Goal: Task Accomplishment & Management: Complete application form

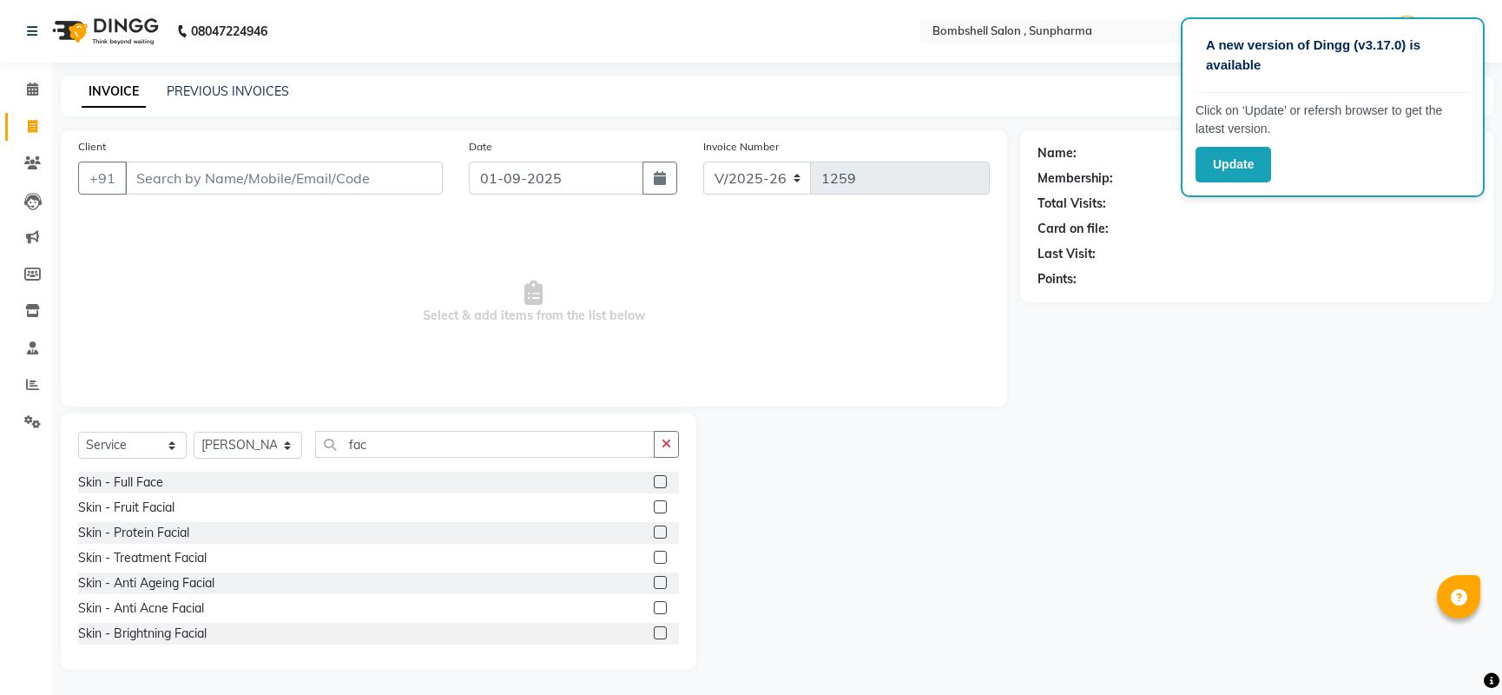
select select "4965"
select select "service"
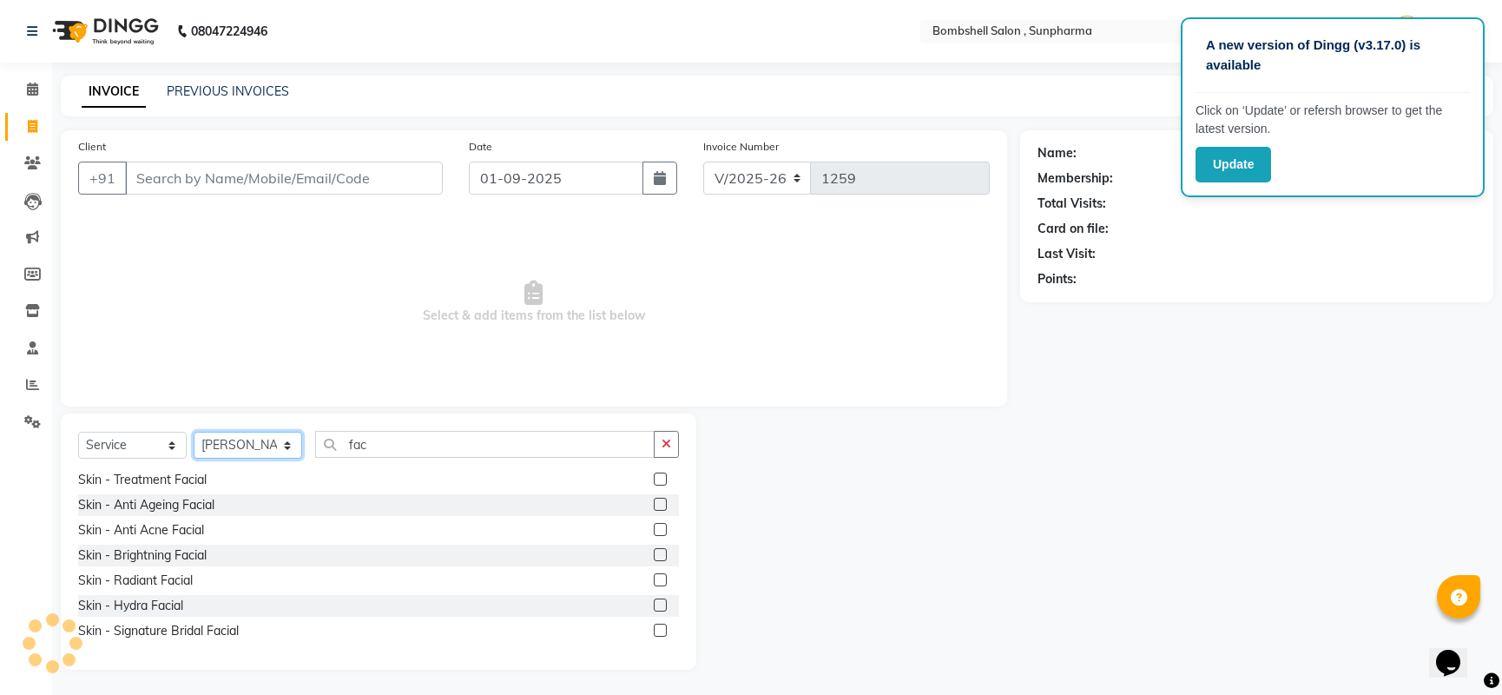
click at [237, 435] on select "Select Stylist [PERSON_NAME] Ananta [PERSON_NAME] [PERSON_NAME] dhanlaxmi poona…" at bounding box center [248, 445] width 109 height 27
select select "86696"
click at [194, 432] on select "Select Stylist [PERSON_NAME] Ananta [PERSON_NAME] [PERSON_NAME] dhanlaxmi poona…" at bounding box center [248, 445] width 109 height 27
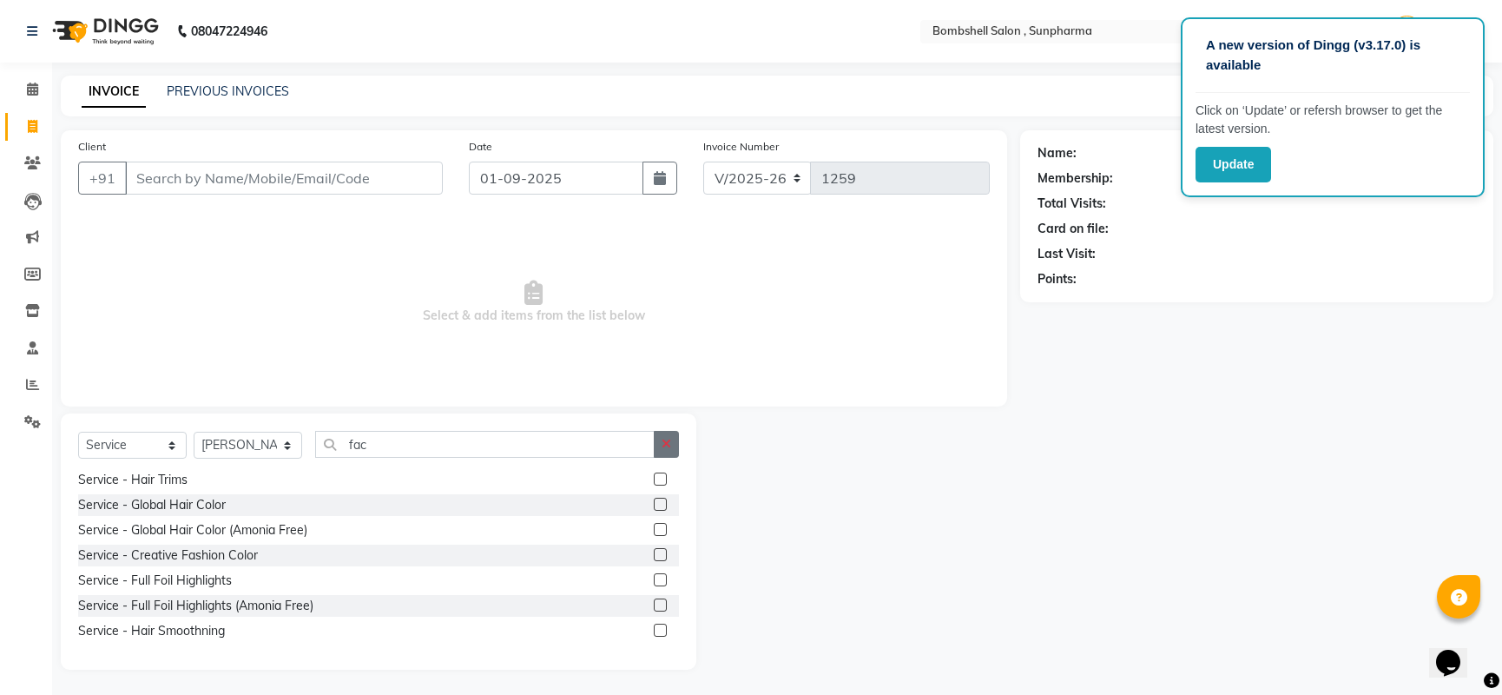
click at [670, 442] on icon "button" at bounding box center [667, 444] width 10 height 12
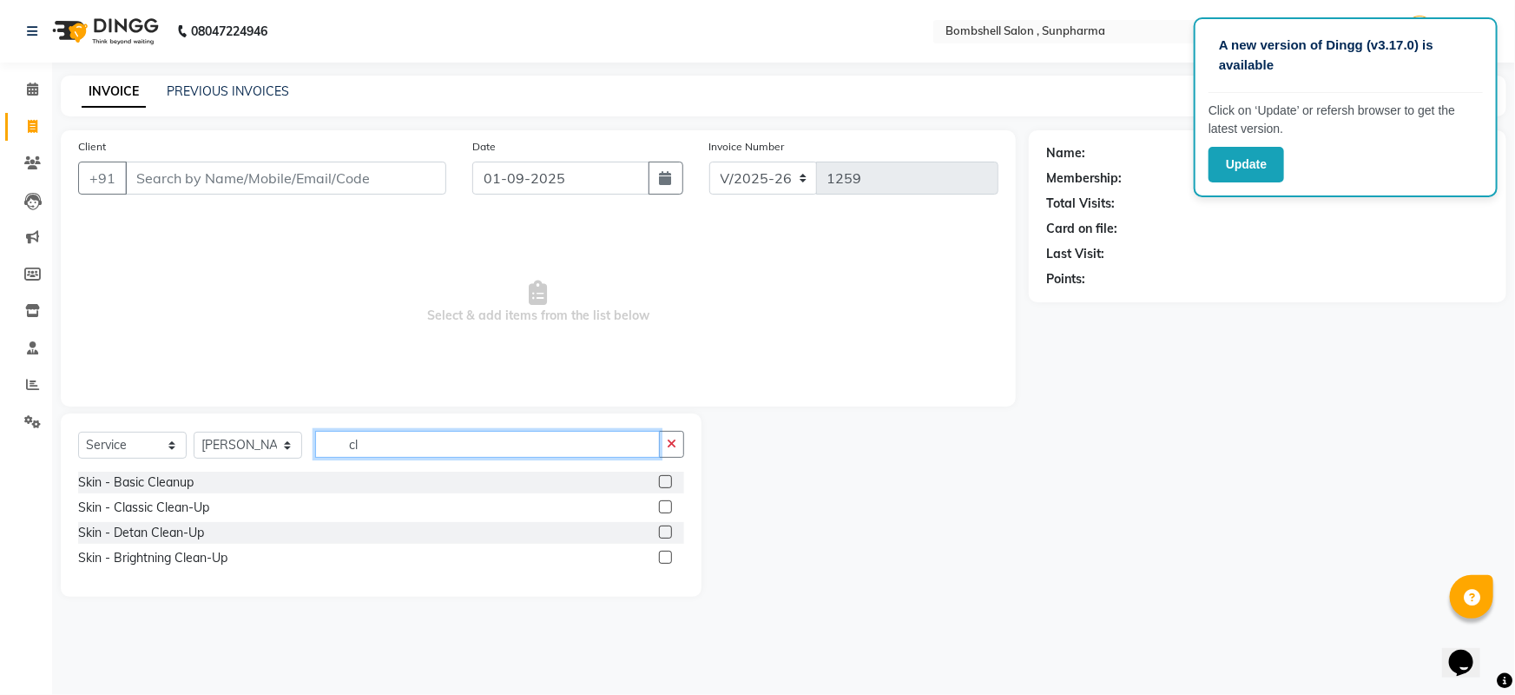
type input "cl"
click at [663, 482] on label at bounding box center [665, 481] width 13 height 13
click at [663, 482] on input "checkbox" at bounding box center [664, 482] width 11 height 11
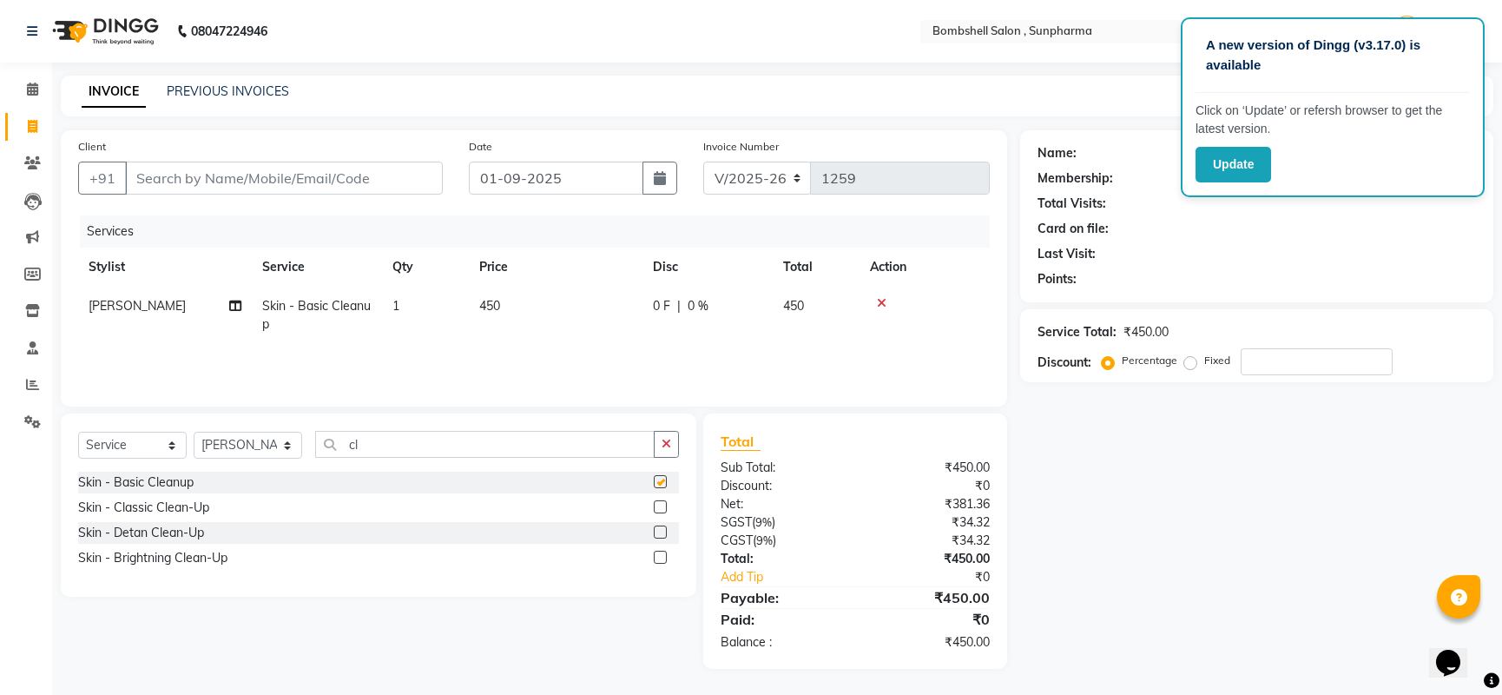
checkbox input "false"
click at [492, 304] on span "450" at bounding box center [489, 306] width 21 height 16
select select "86696"
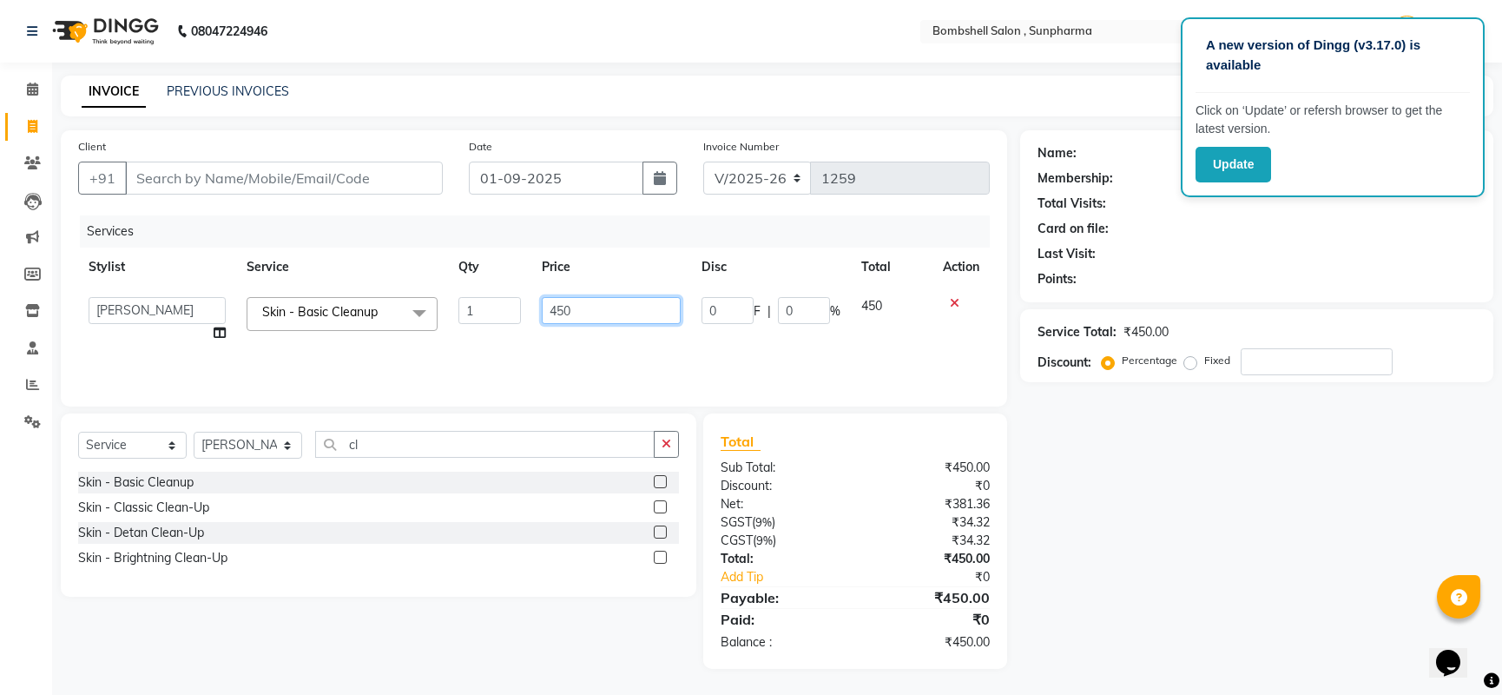
click at [616, 306] on input "450" at bounding box center [611, 310] width 139 height 27
type input "4"
type input "550"
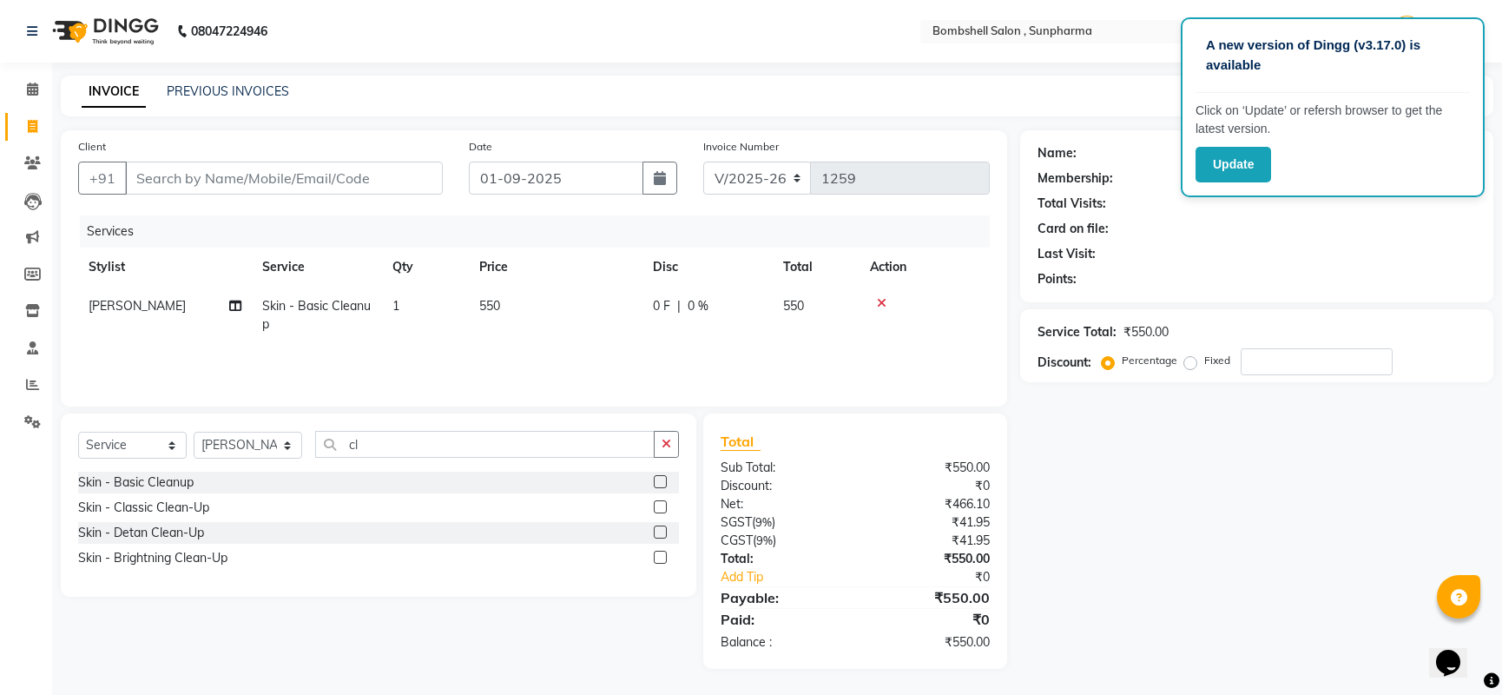
click at [1097, 562] on div "Name: Membership: Total Visits: Card on file: Last Visit: Points: Service Total…" at bounding box center [1263, 399] width 486 height 538
click at [673, 440] on button "button" at bounding box center [666, 444] width 25 height 27
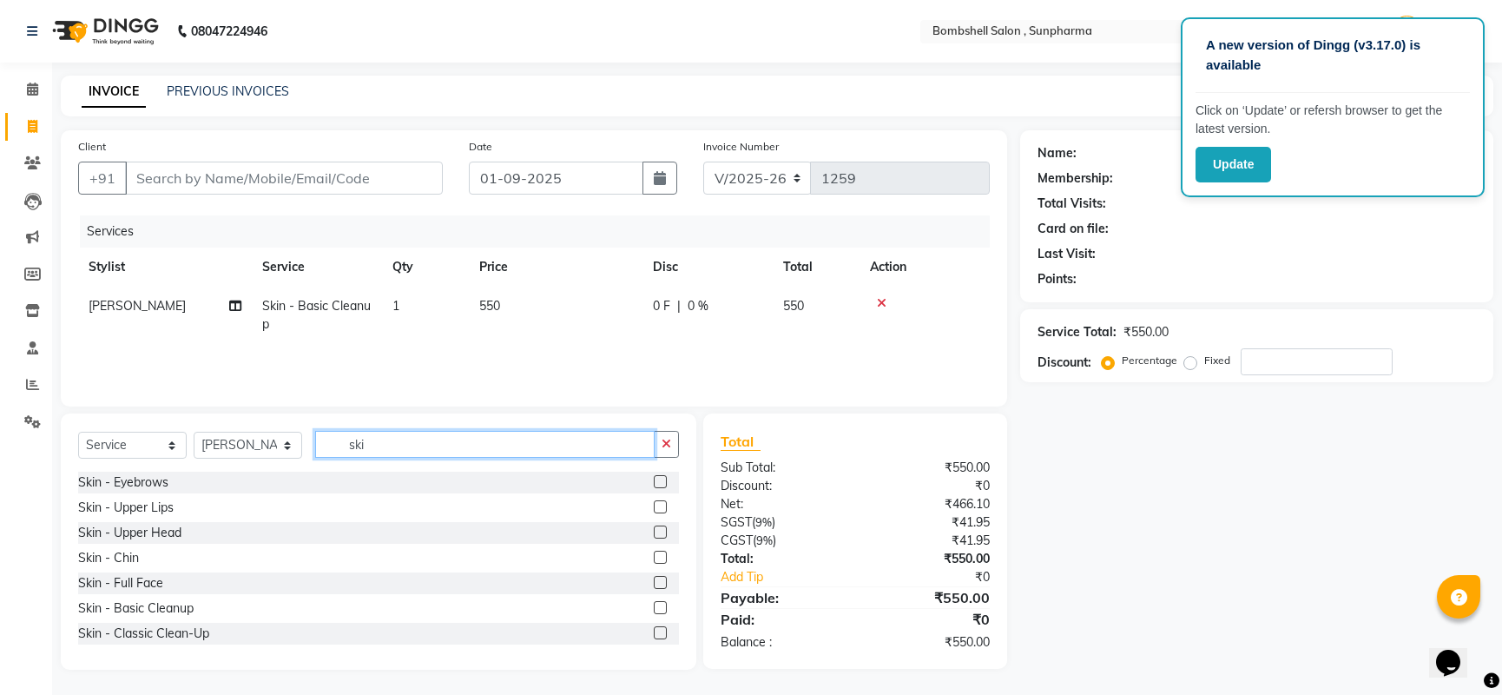
type input "ski"
click at [654, 479] on label at bounding box center [660, 481] width 13 height 13
click at [654, 479] on input "checkbox" at bounding box center [659, 482] width 11 height 11
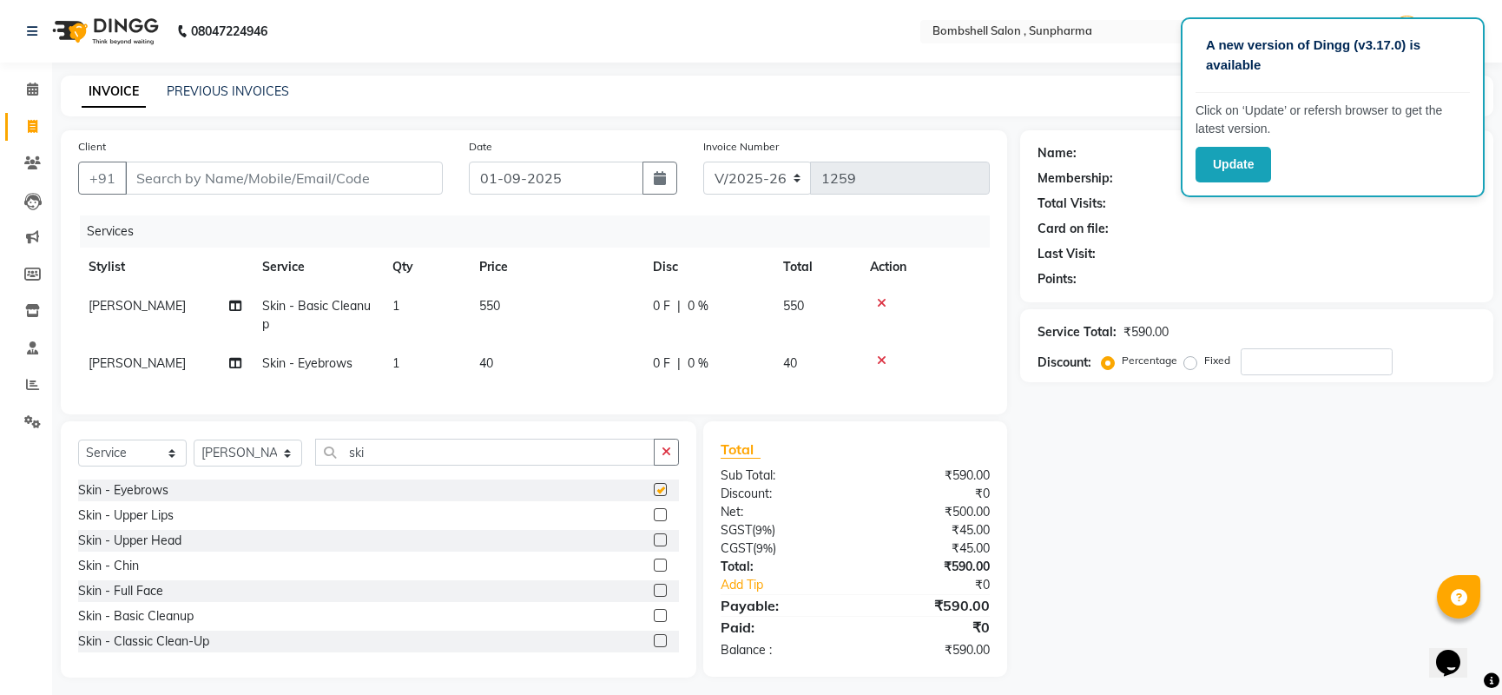
checkbox input "false"
click at [654, 521] on label at bounding box center [660, 514] width 13 height 13
click at [654, 521] on input "checkbox" at bounding box center [659, 515] width 11 height 11
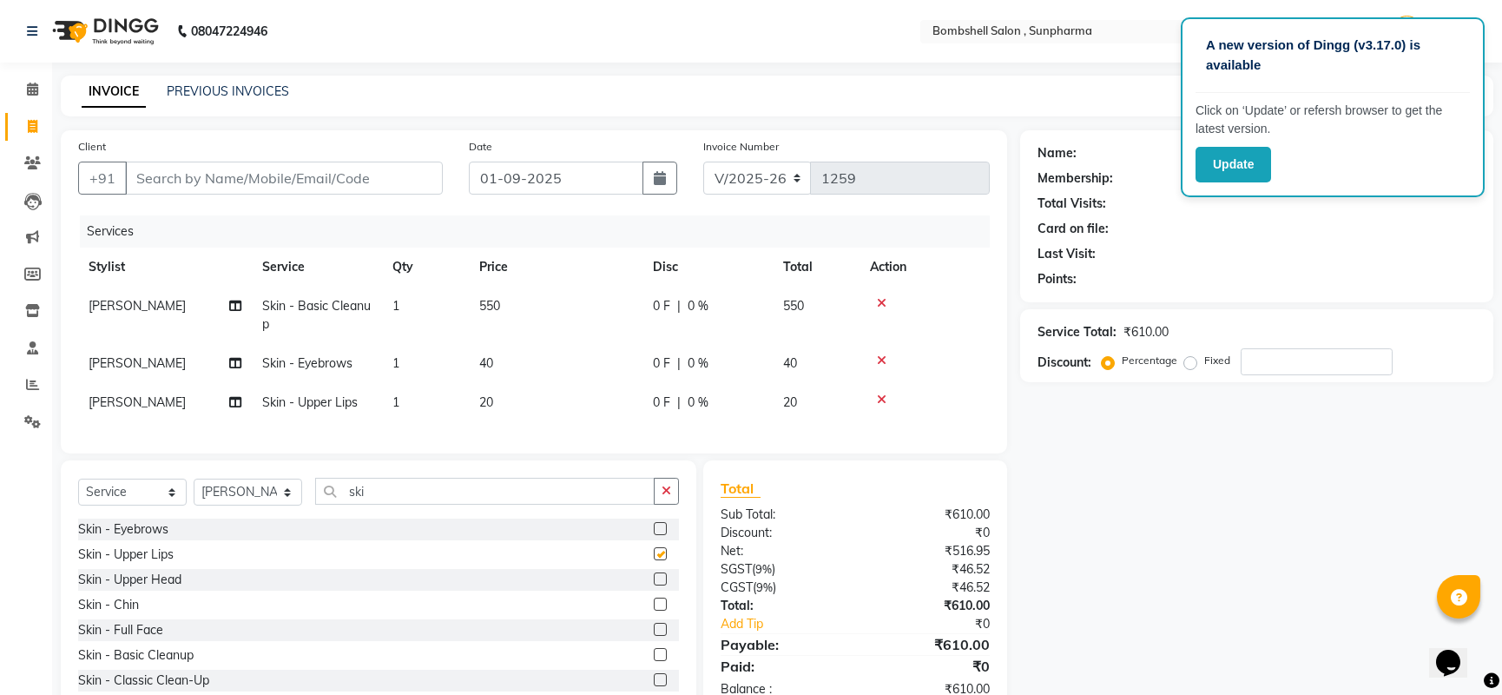
checkbox input "false"
click at [654, 585] on label at bounding box center [660, 578] width 13 height 13
click at [654, 585] on input "checkbox" at bounding box center [659, 579] width 11 height 11
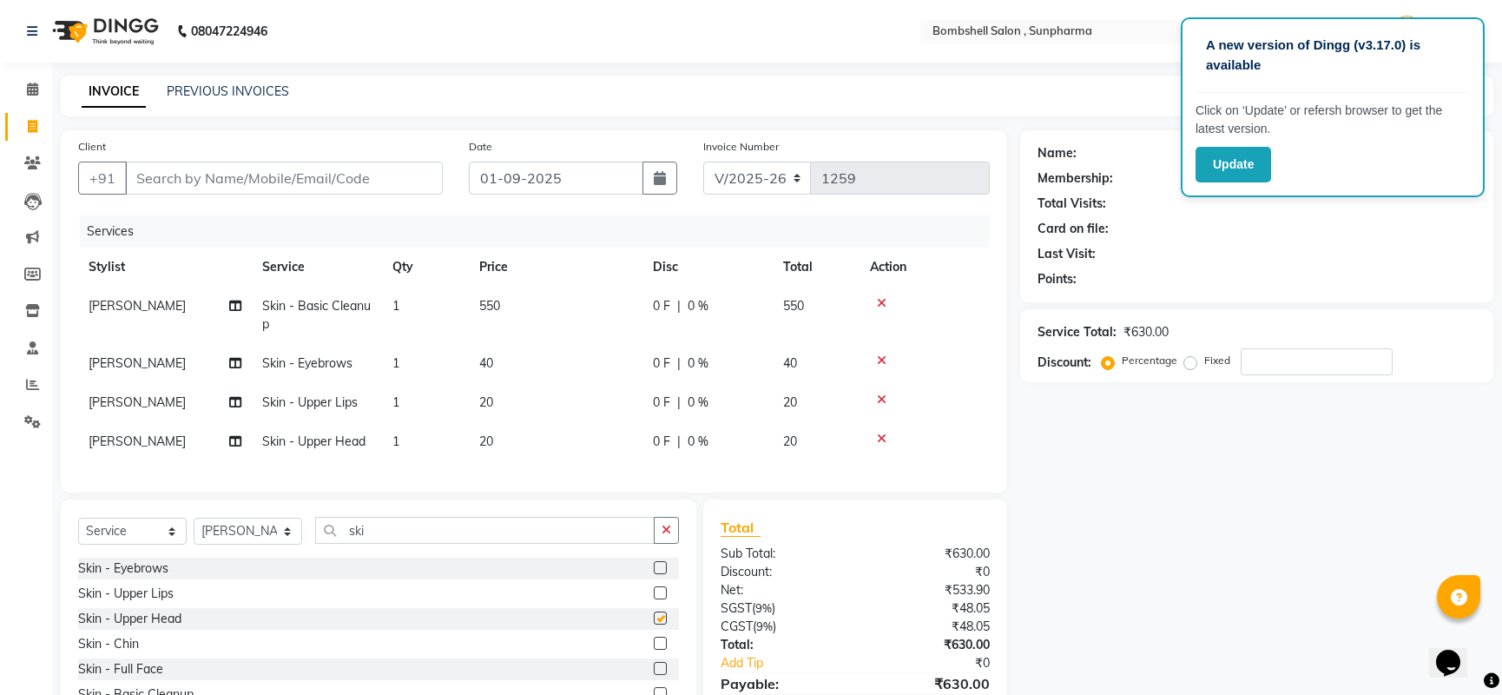
checkbox input "false"
click at [408, 186] on input "Client" at bounding box center [284, 178] width 318 height 33
type input "9"
type input "0"
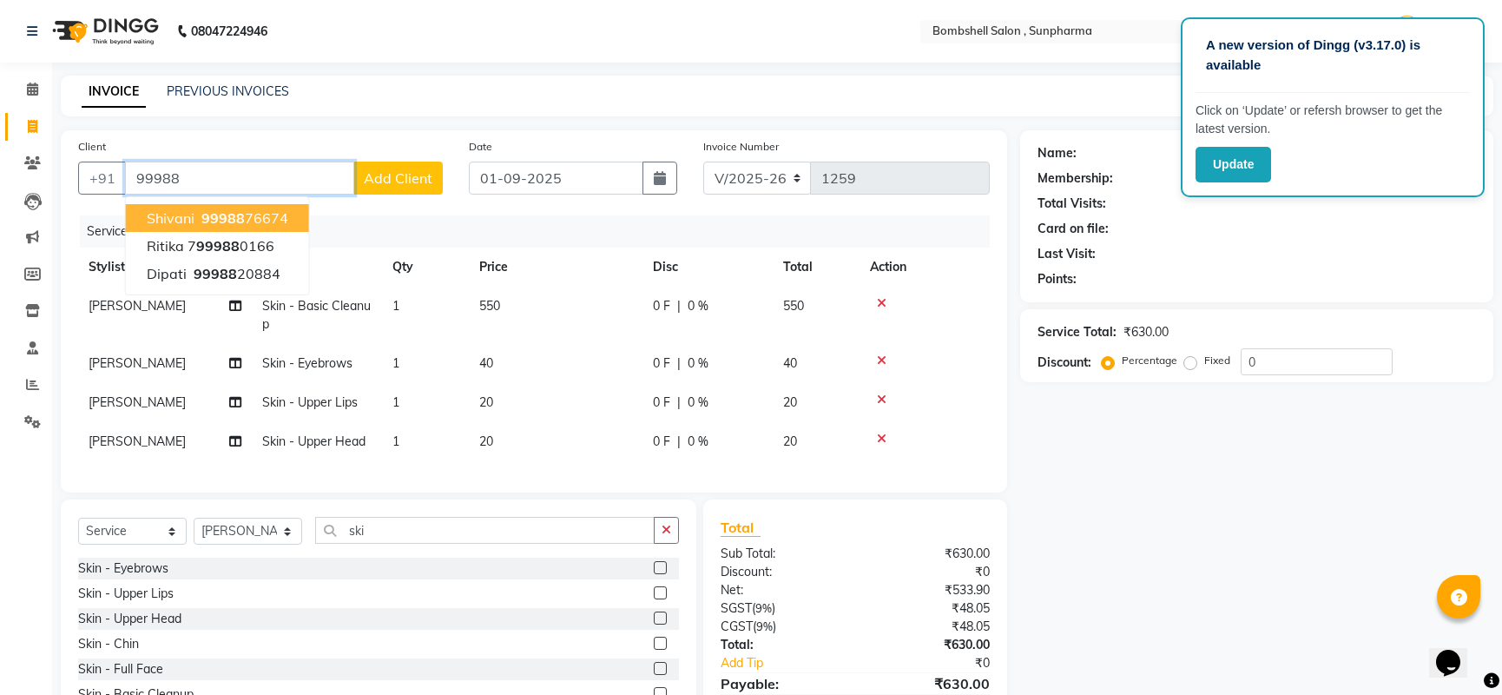
click at [183, 220] on span "Shivani" at bounding box center [171, 217] width 48 height 17
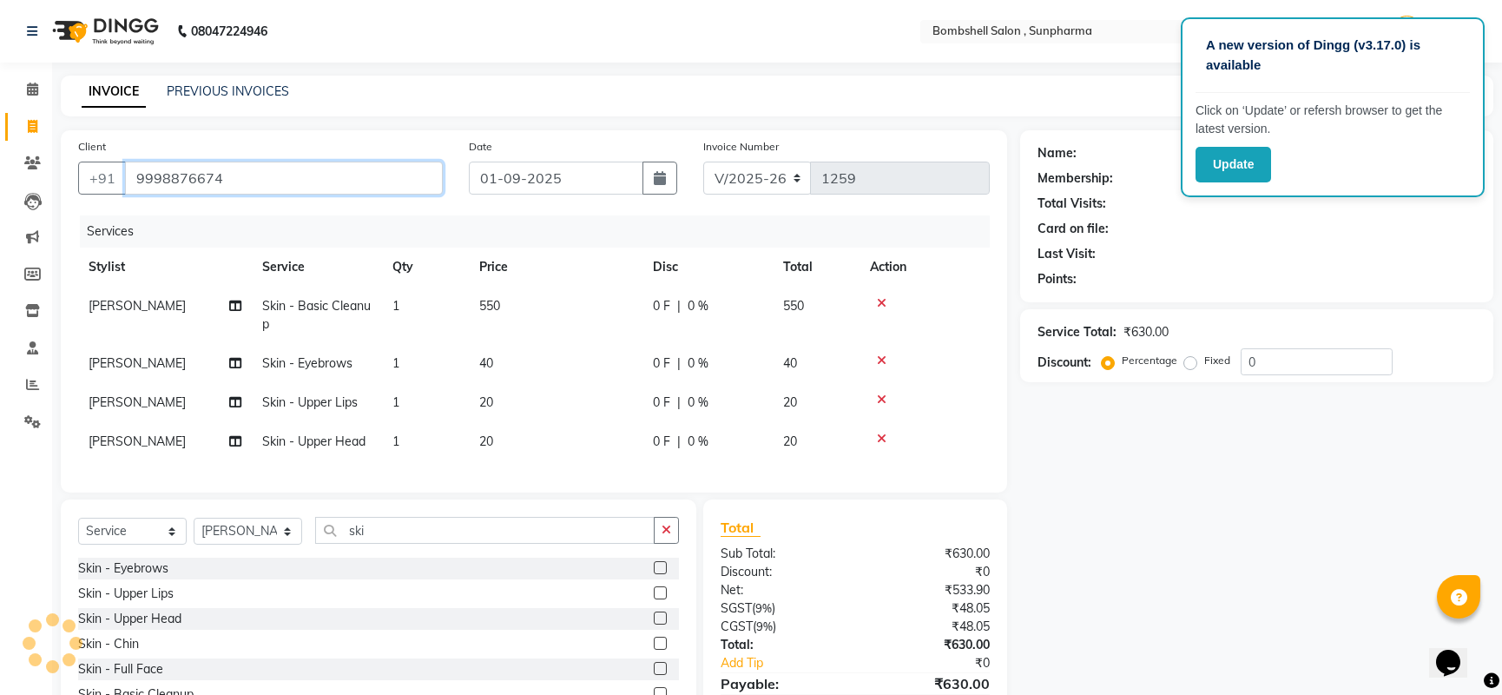
type input "9998876674"
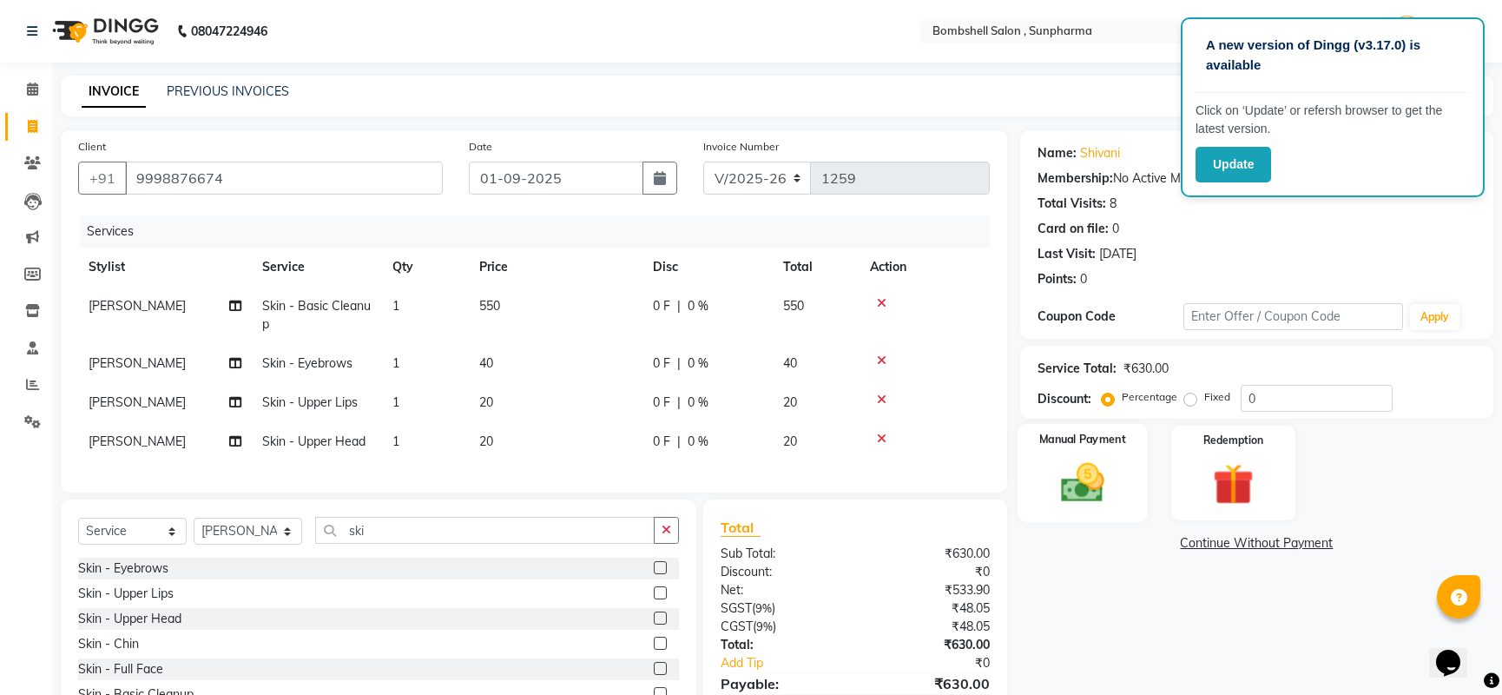
click at [1117, 469] on img at bounding box center [1082, 482] width 70 height 49
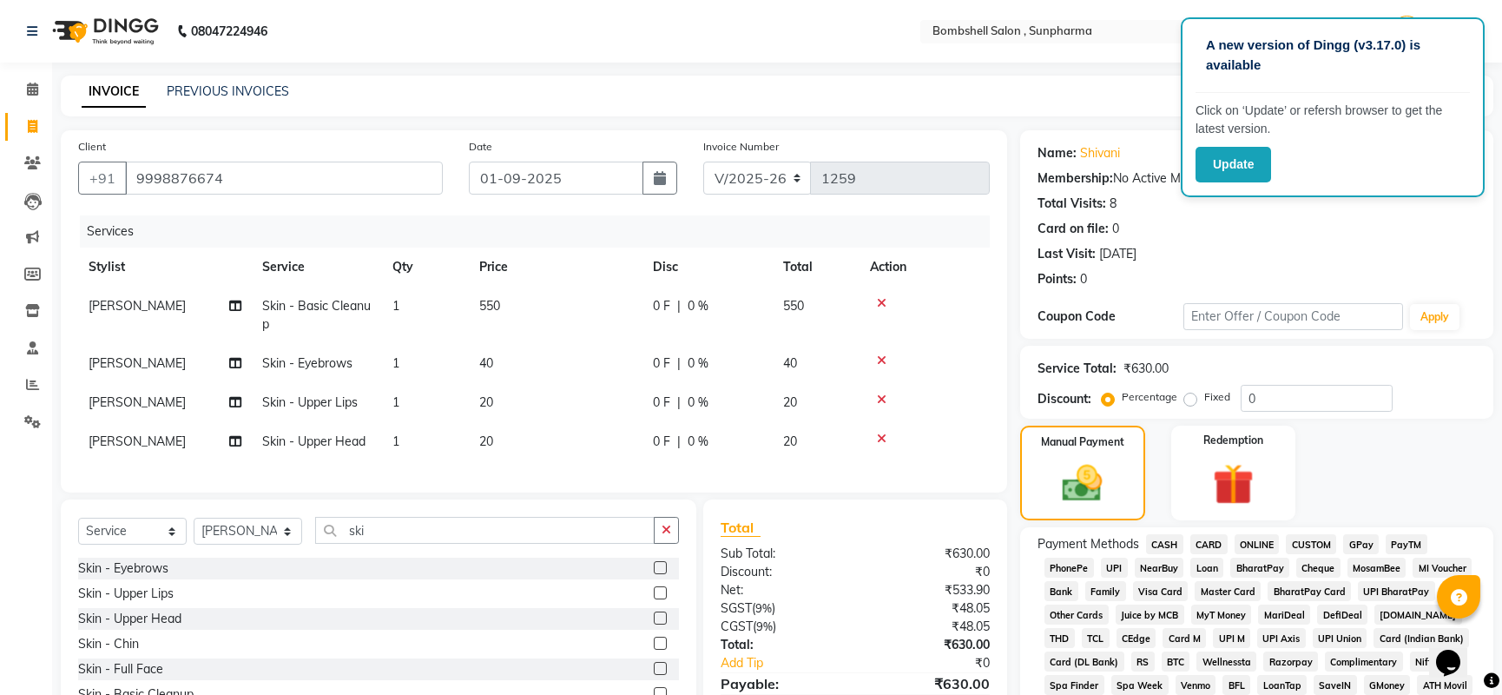
click at [1363, 543] on span "GPay" at bounding box center [1361, 544] width 36 height 20
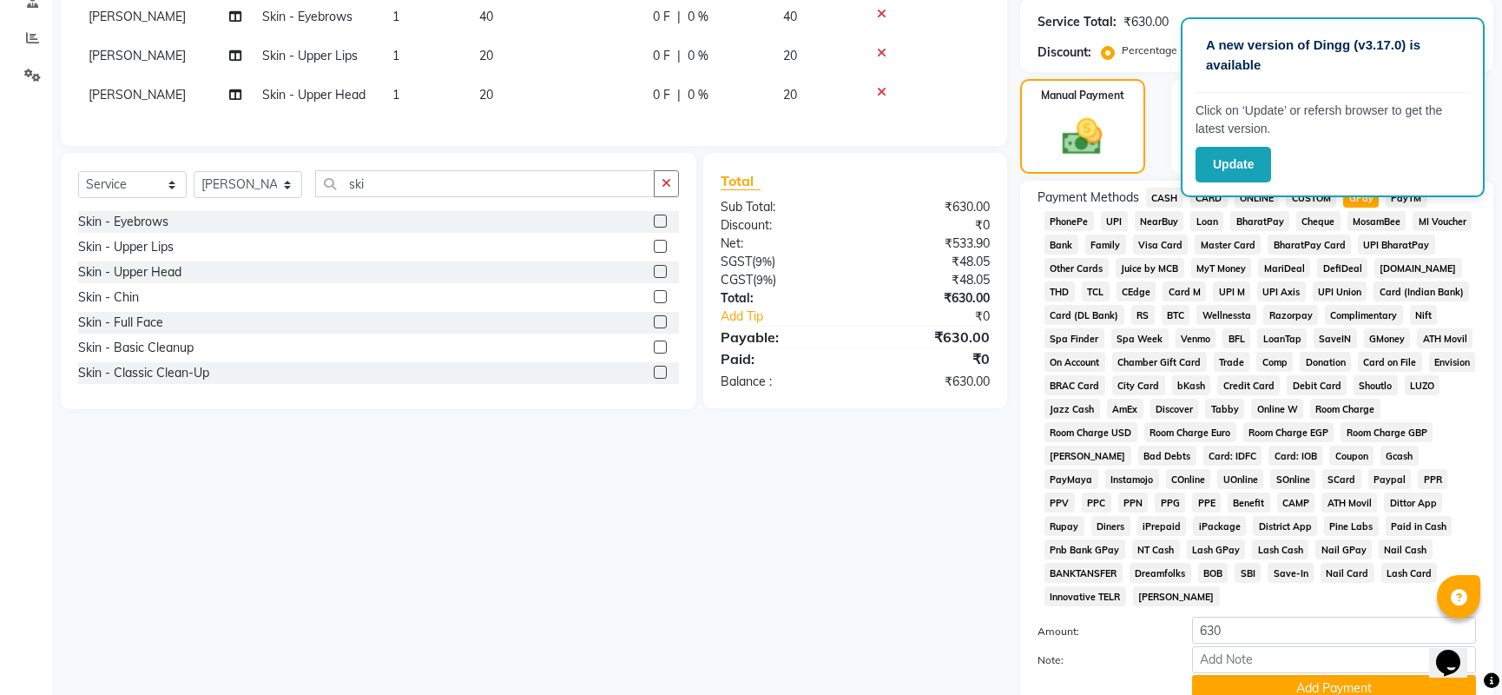
scroll to position [473, 0]
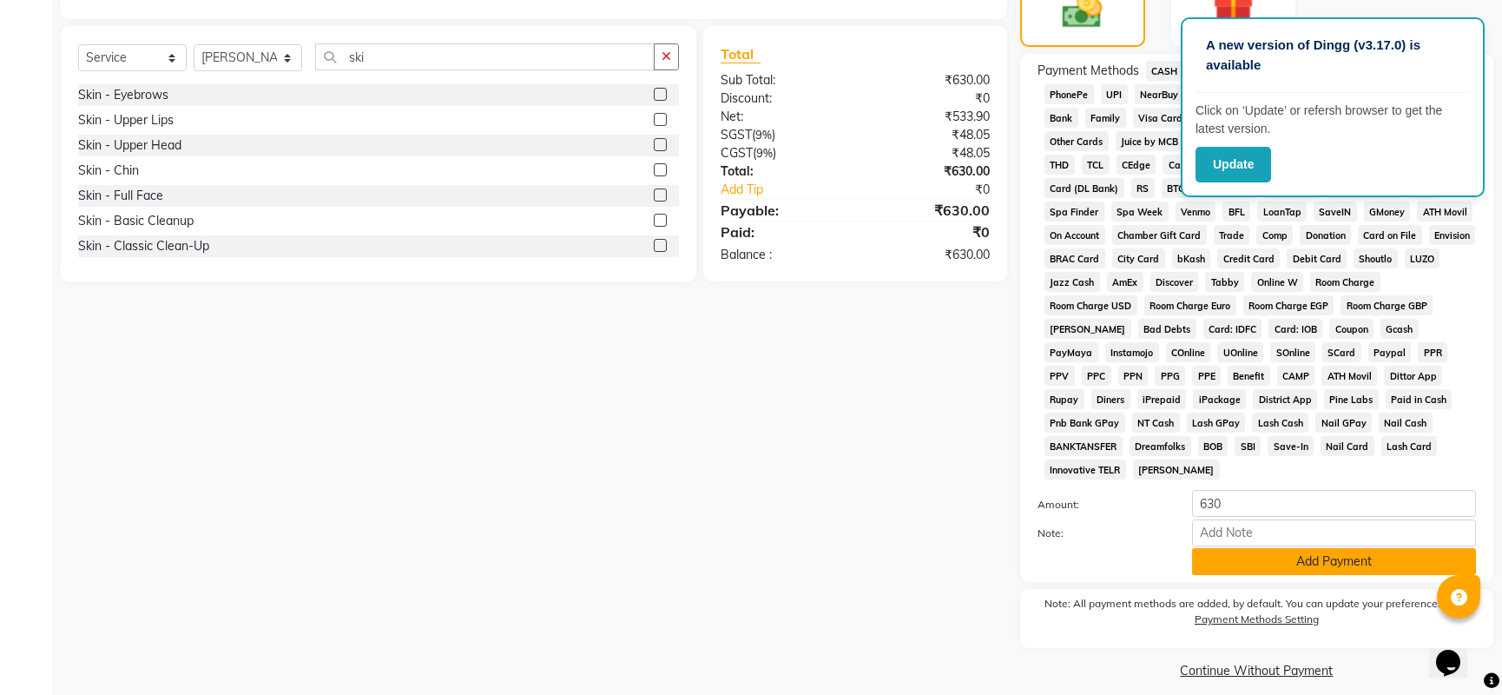
click at [1363, 559] on button "Add Payment" at bounding box center [1334, 561] width 284 height 27
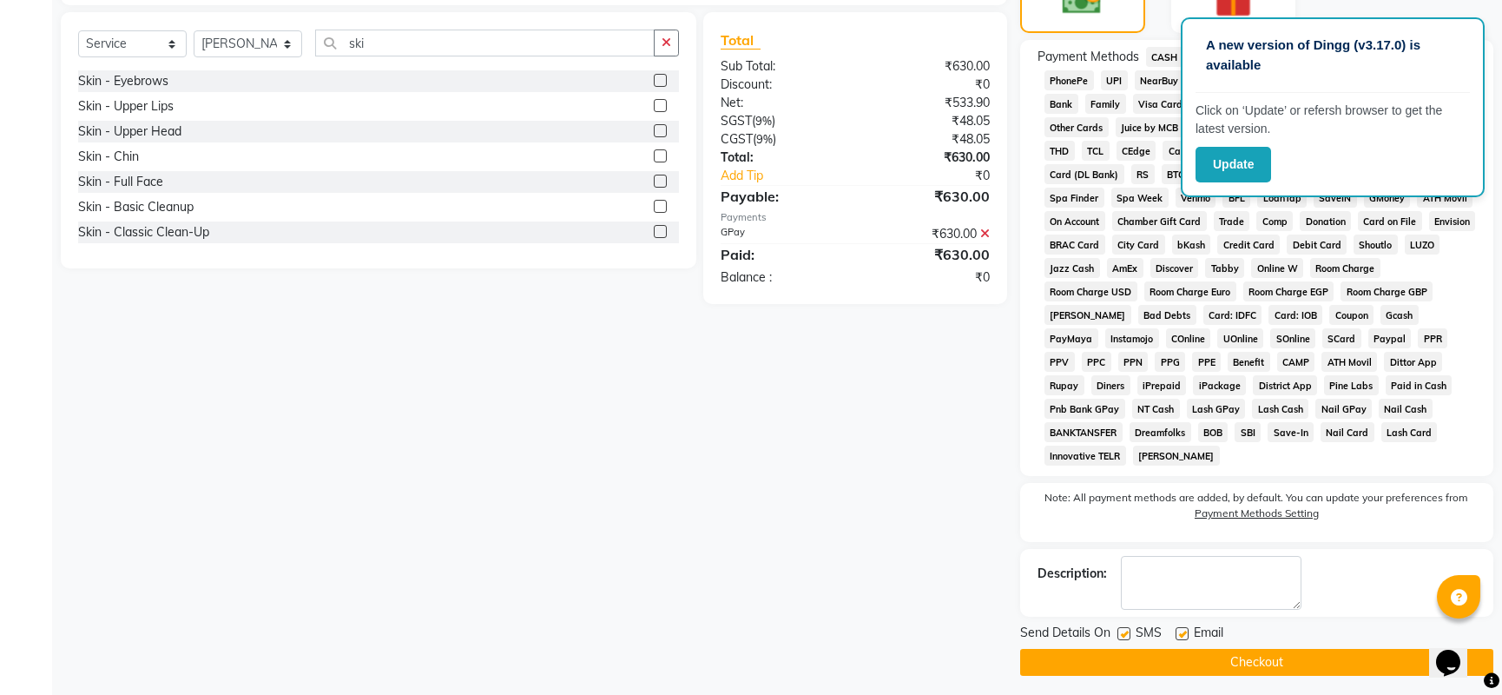
scroll to position [493, 0]
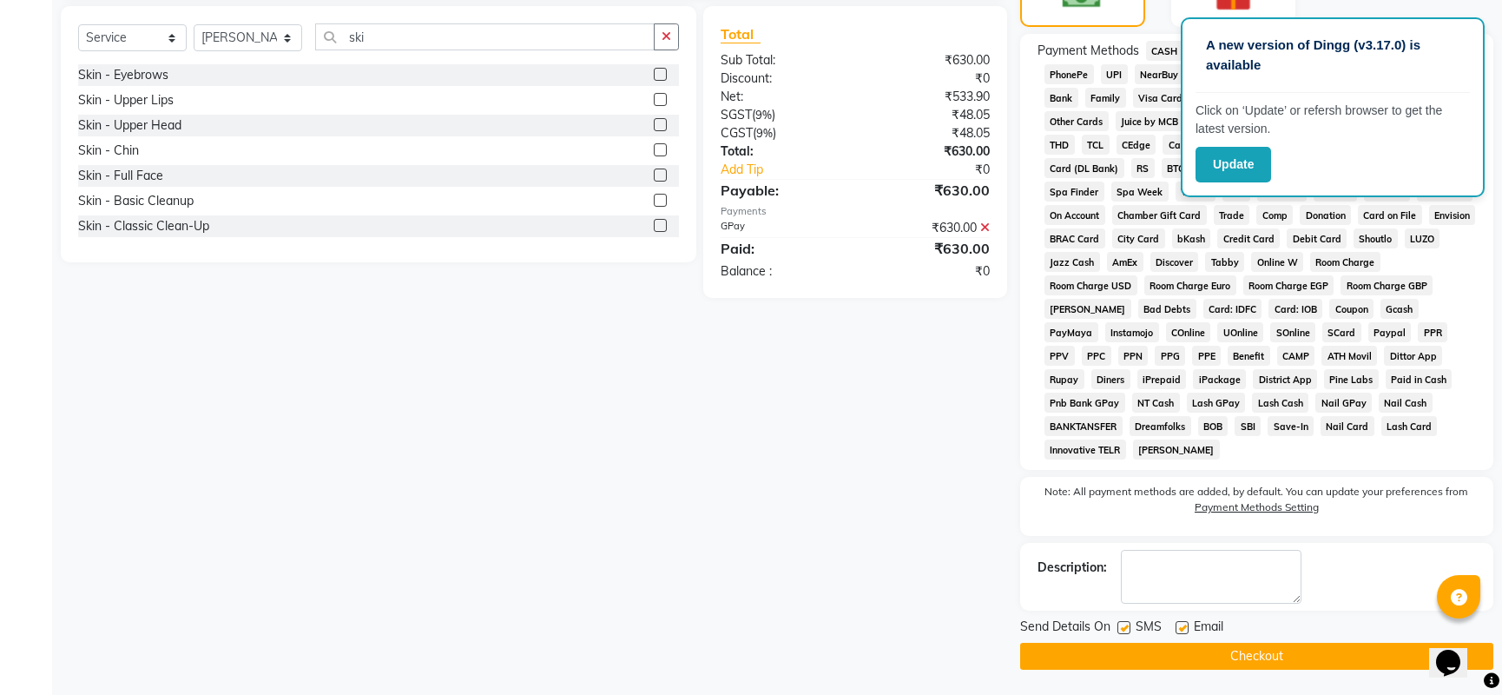
click at [1389, 646] on button "Checkout" at bounding box center [1256, 656] width 473 height 27
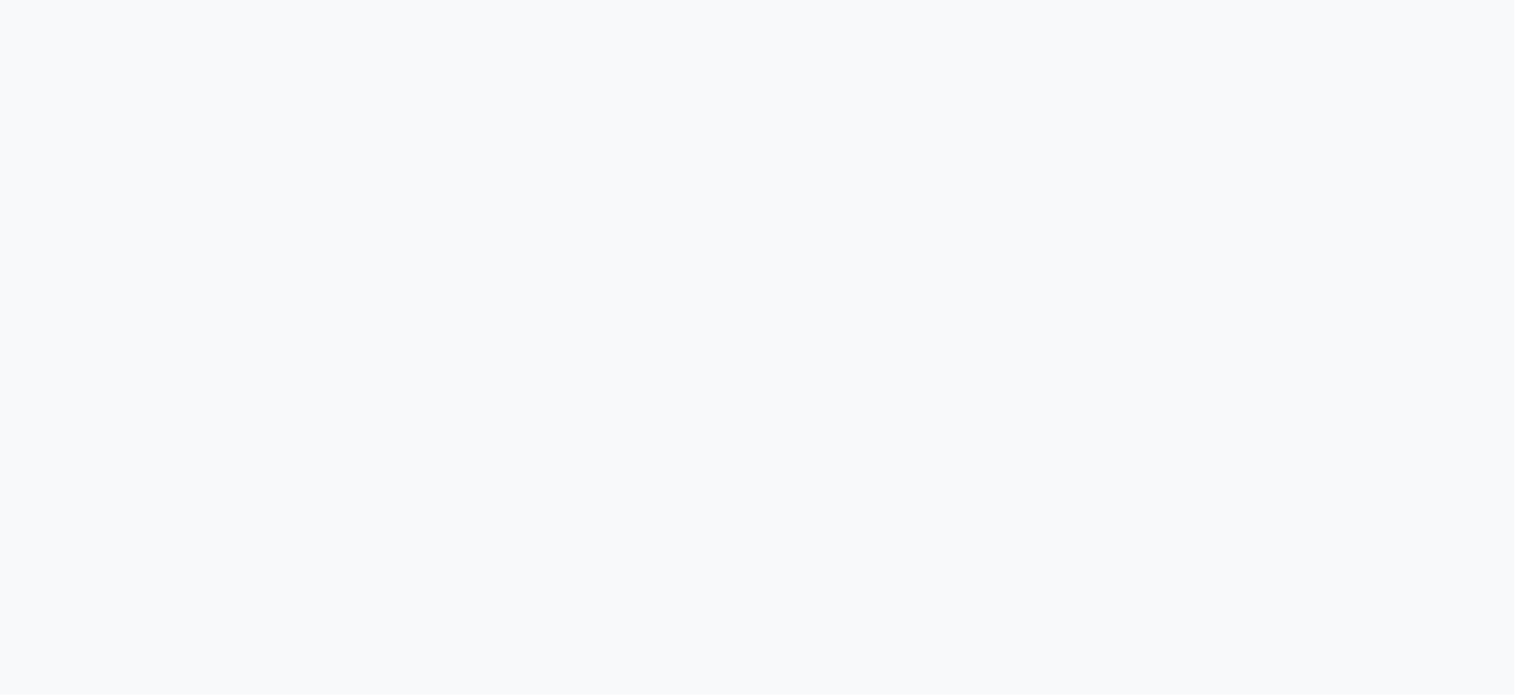
select select "service"
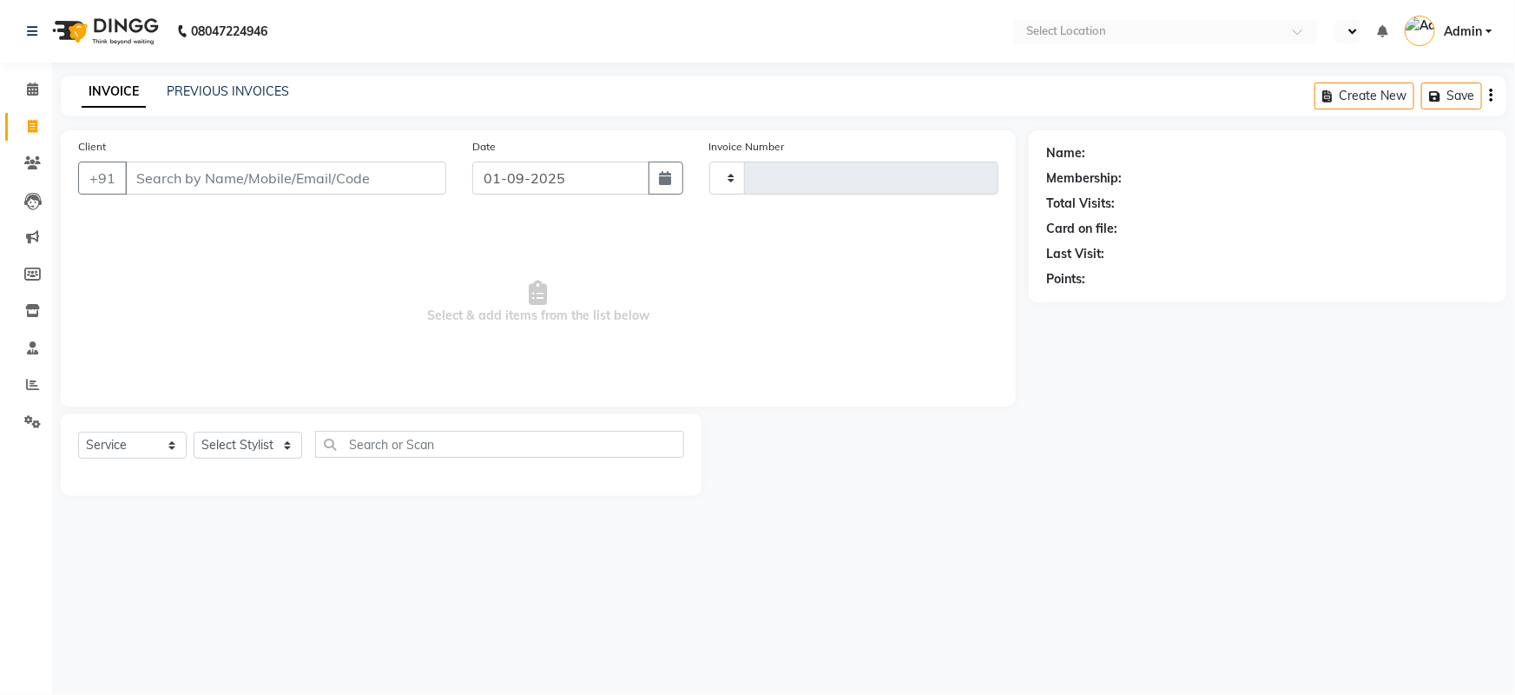
type input "1259"
select select "en"
select select "4965"
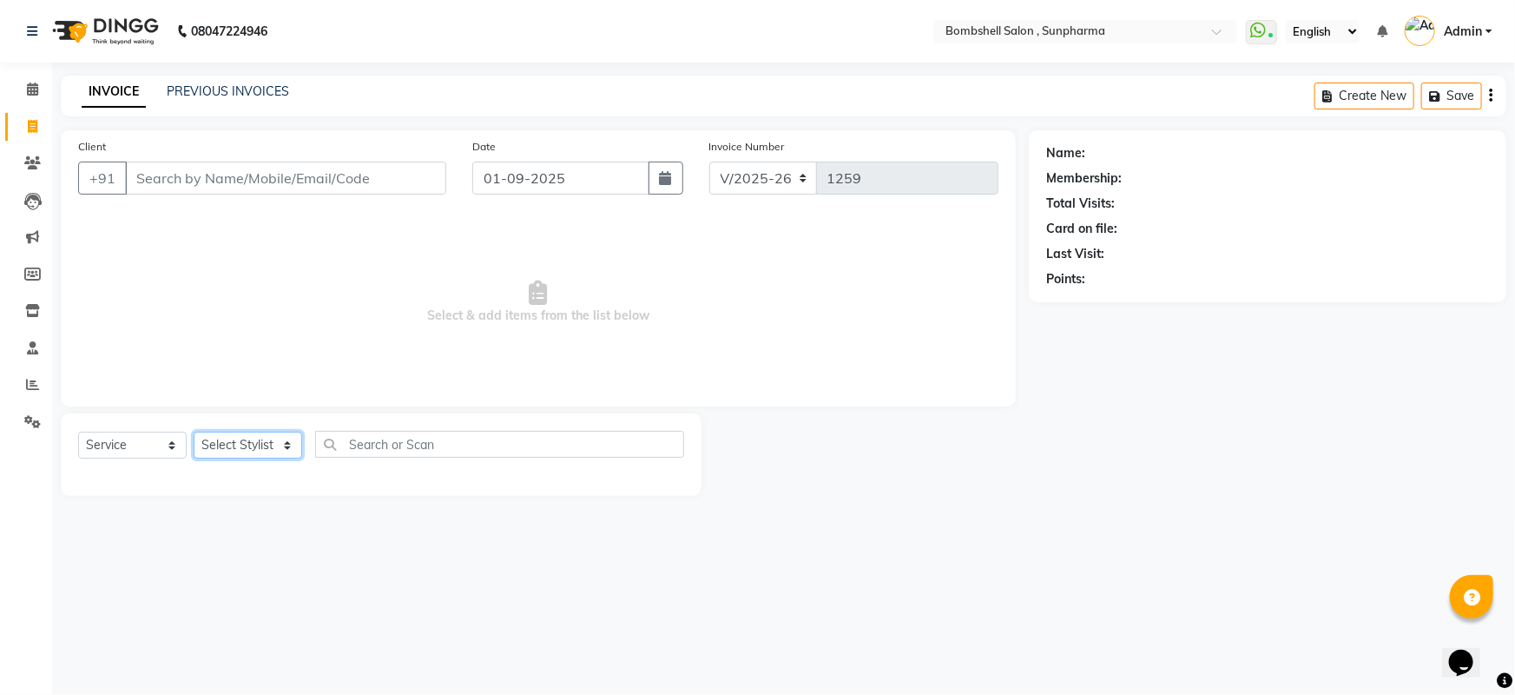
click at [254, 455] on select "Select Stylist [PERSON_NAME] Ananta [PERSON_NAME] [PERSON_NAME] dhanlaxmi poona…" at bounding box center [248, 445] width 109 height 27
select select "87946"
click at [194, 432] on select "Select Stylist [PERSON_NAME] Ananta [PERSON_NAME] [PERSON_NAME] dhanlaxmi poona…" at bounding box center [248, 445] width 109 height 27
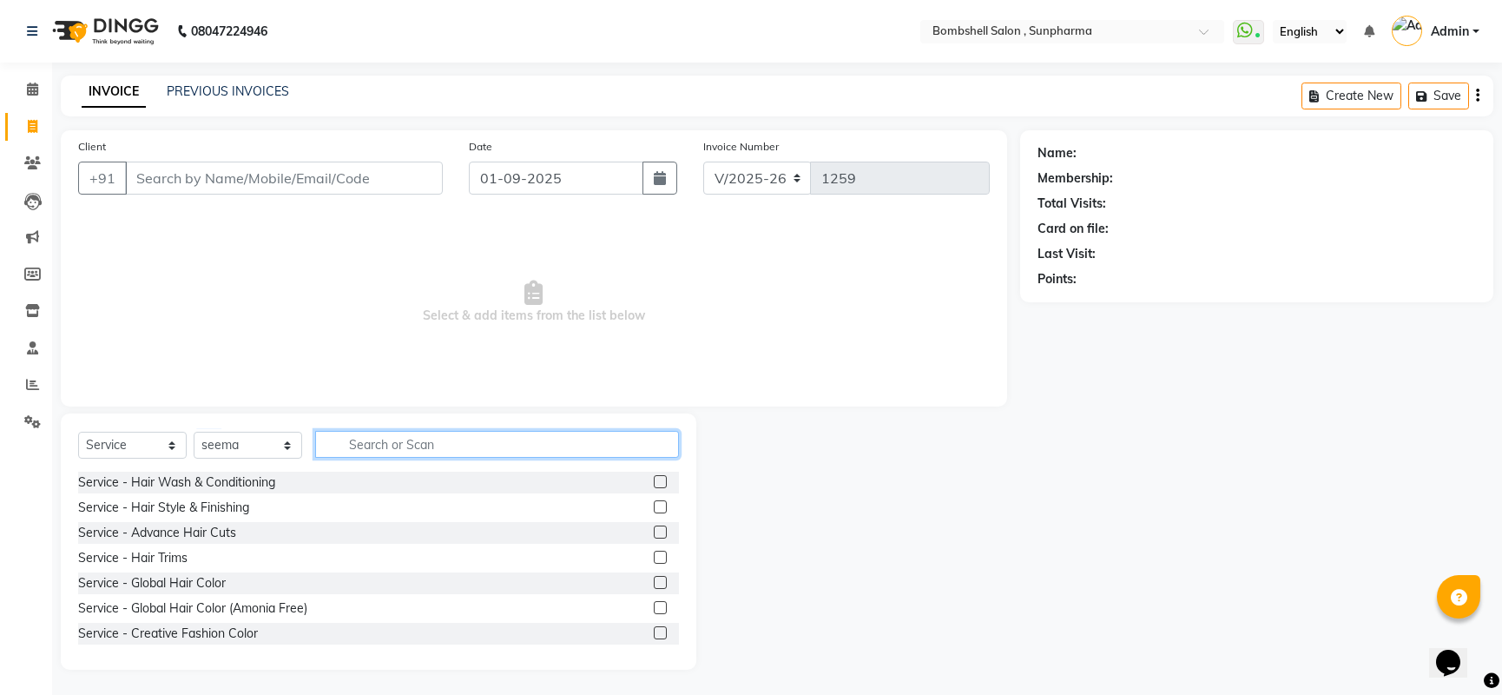
click at [380, 435] on input "text" at bounding box center [497, 444] width 364 height 27
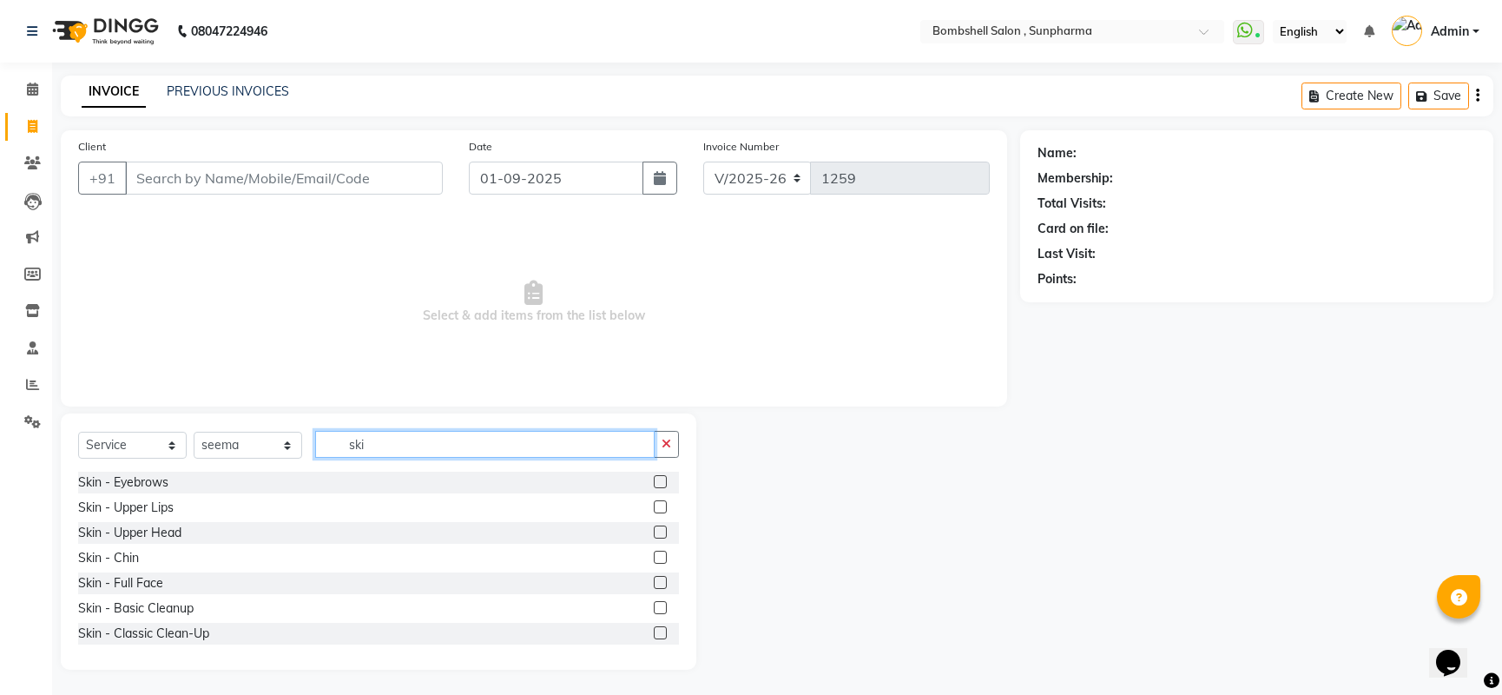
type input "ski"
click at [654, 478] on label at bounding box center [660, 481] width 13 height 13
click at [654, 478] on input "checkbox" at bounding box center [659, 482] width 11 height 11
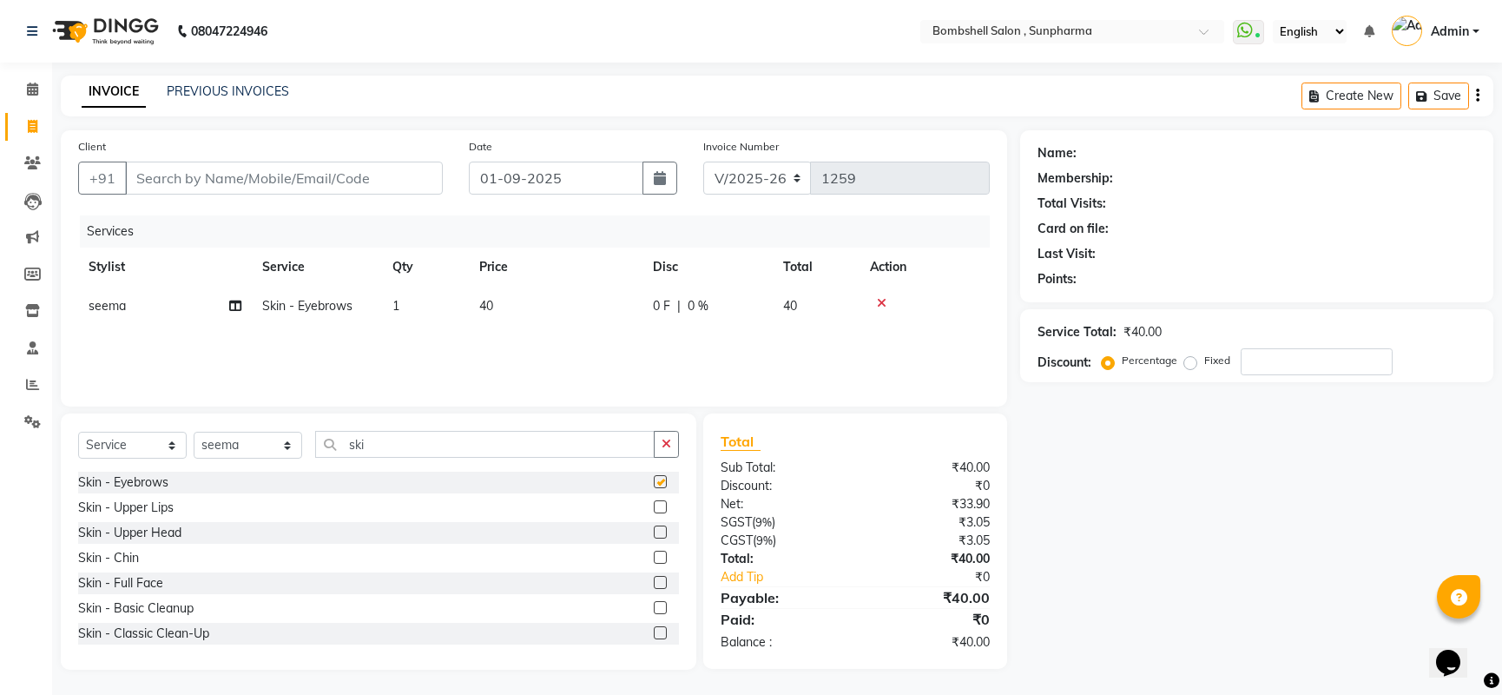
checkbox input "false"
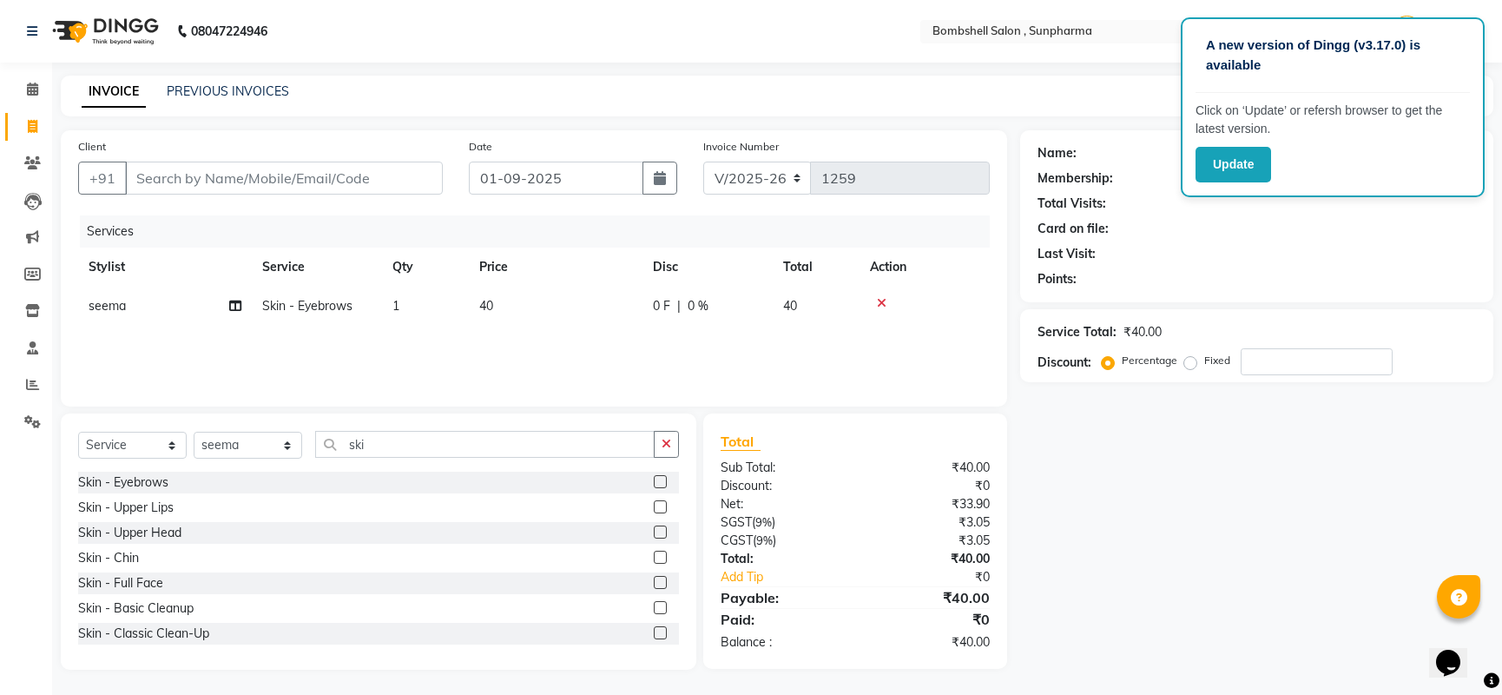
click at [654, 505] on label at bounding box center [660, 506] width 13 height 13
click at [654, 505] on input "checkbox" at bounding box center [659, 507] width 11 height 11
checkbox input "false"
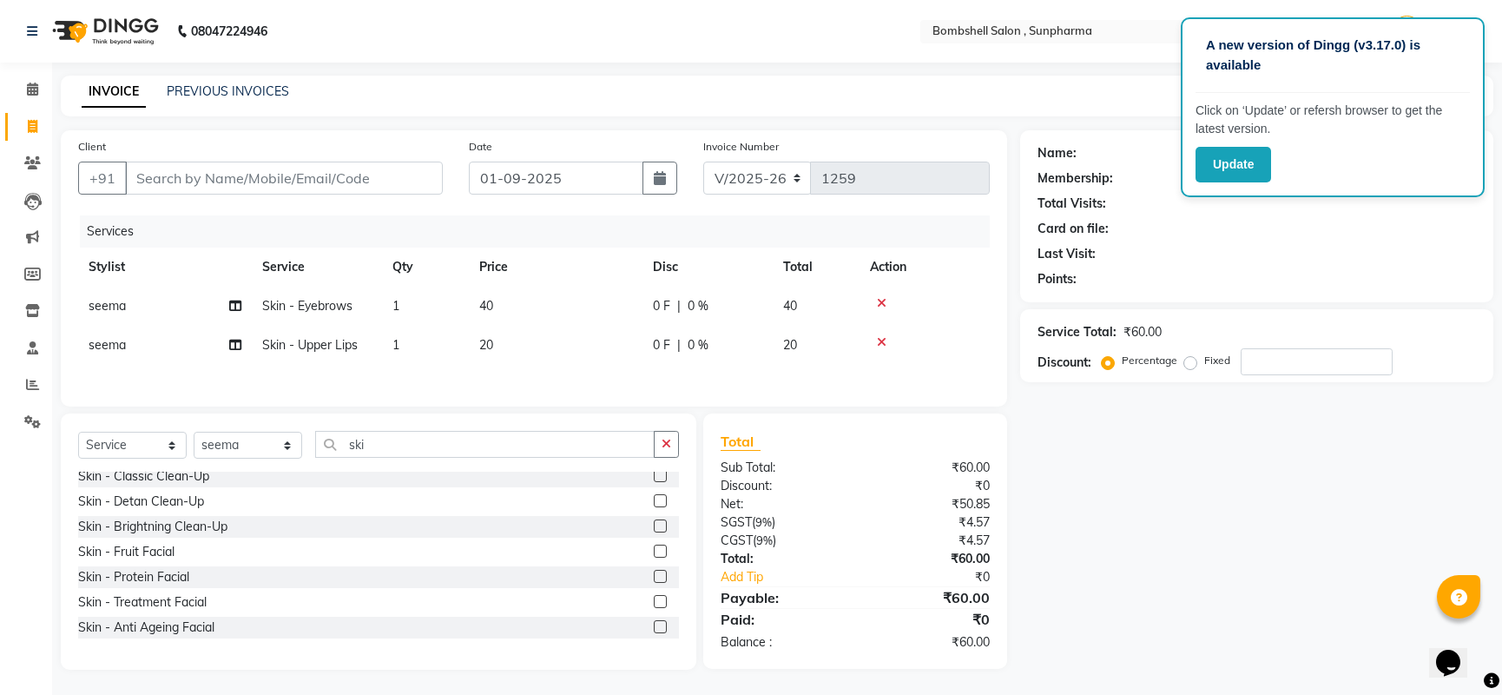
scroll to position [236, 0]
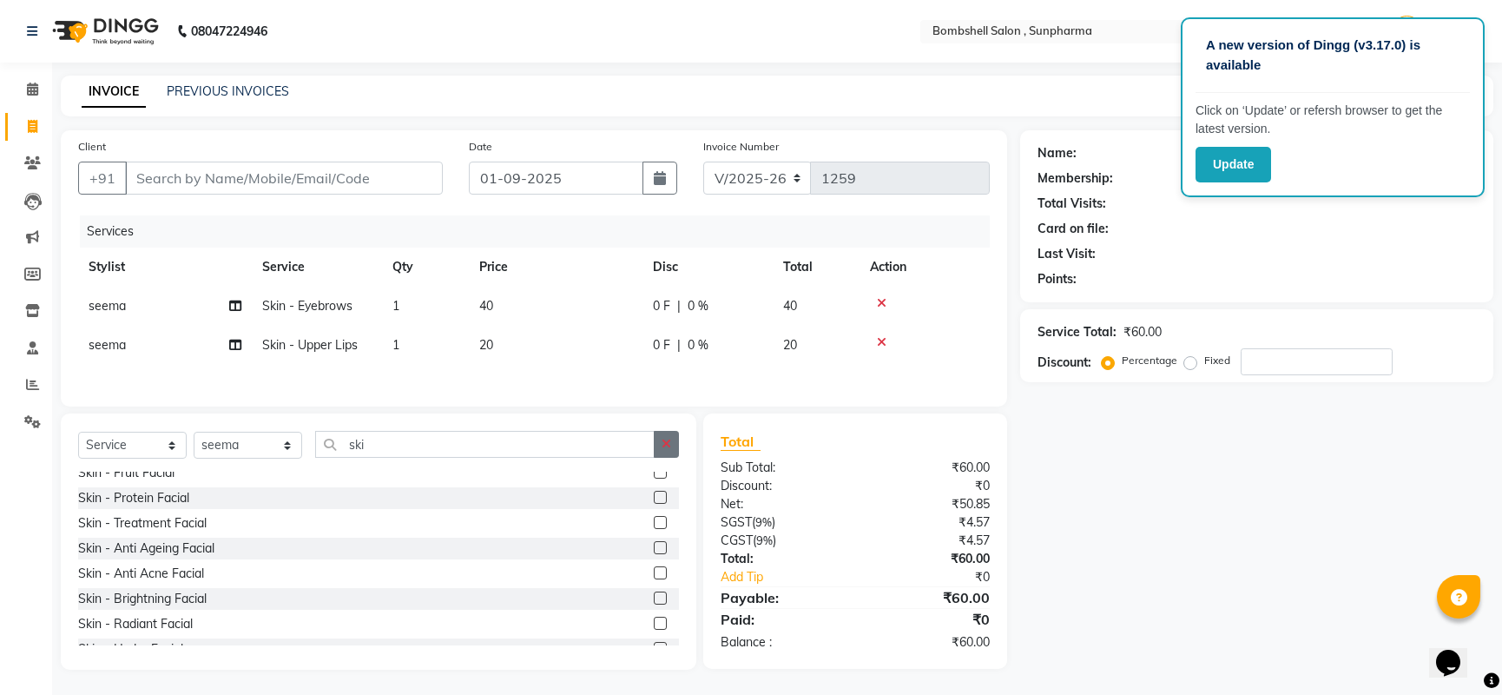
click at [666, 441] on icon "button" at bounding box center [667, 444] width 10 height 12
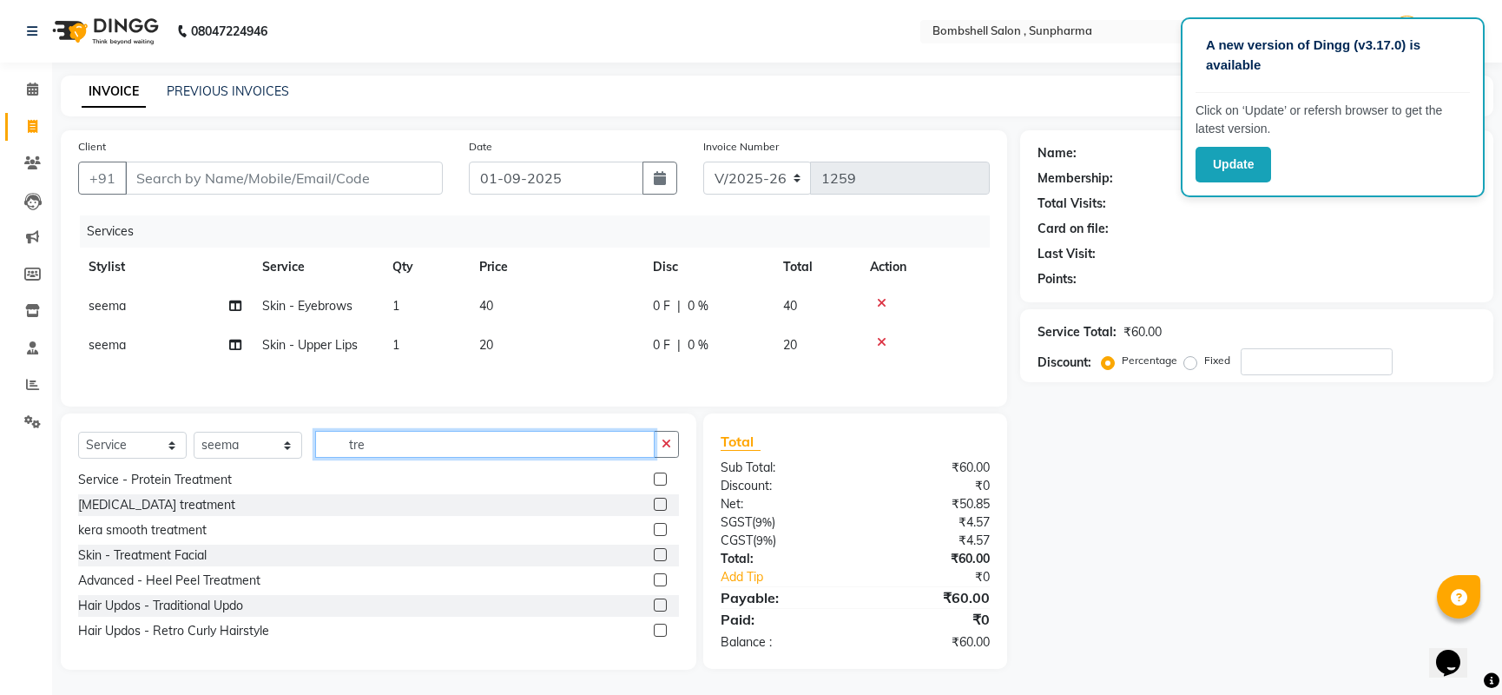
scroll to position [0, 0]
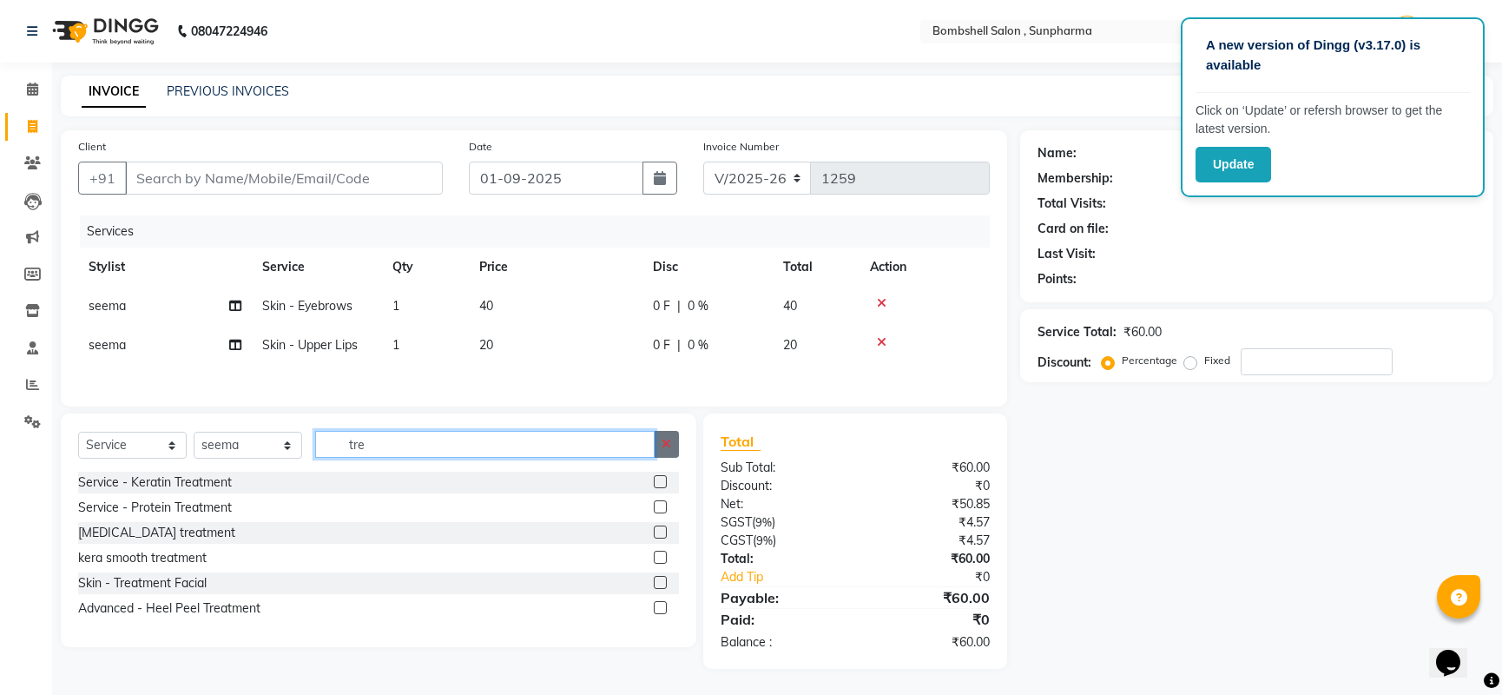
type input "tre"
click at [665, 447] on icon "button" at bounding box center [667, 444] width 10 height 12
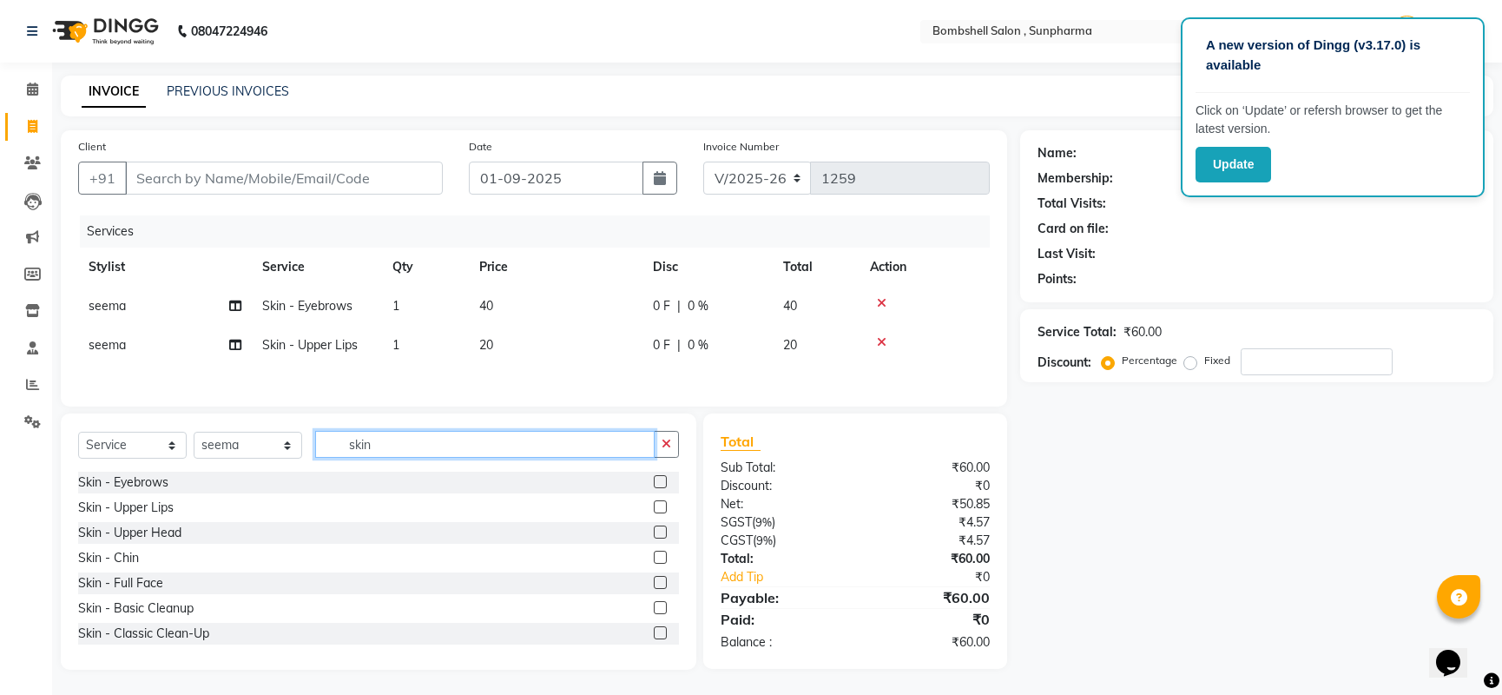
type input "skin"
click at [654, 585] on label at bounding box center [660, 582] width 13 height 13
click at [654, 585] on input "checkbox" at bounding box center [659, 582] width 11 height 11
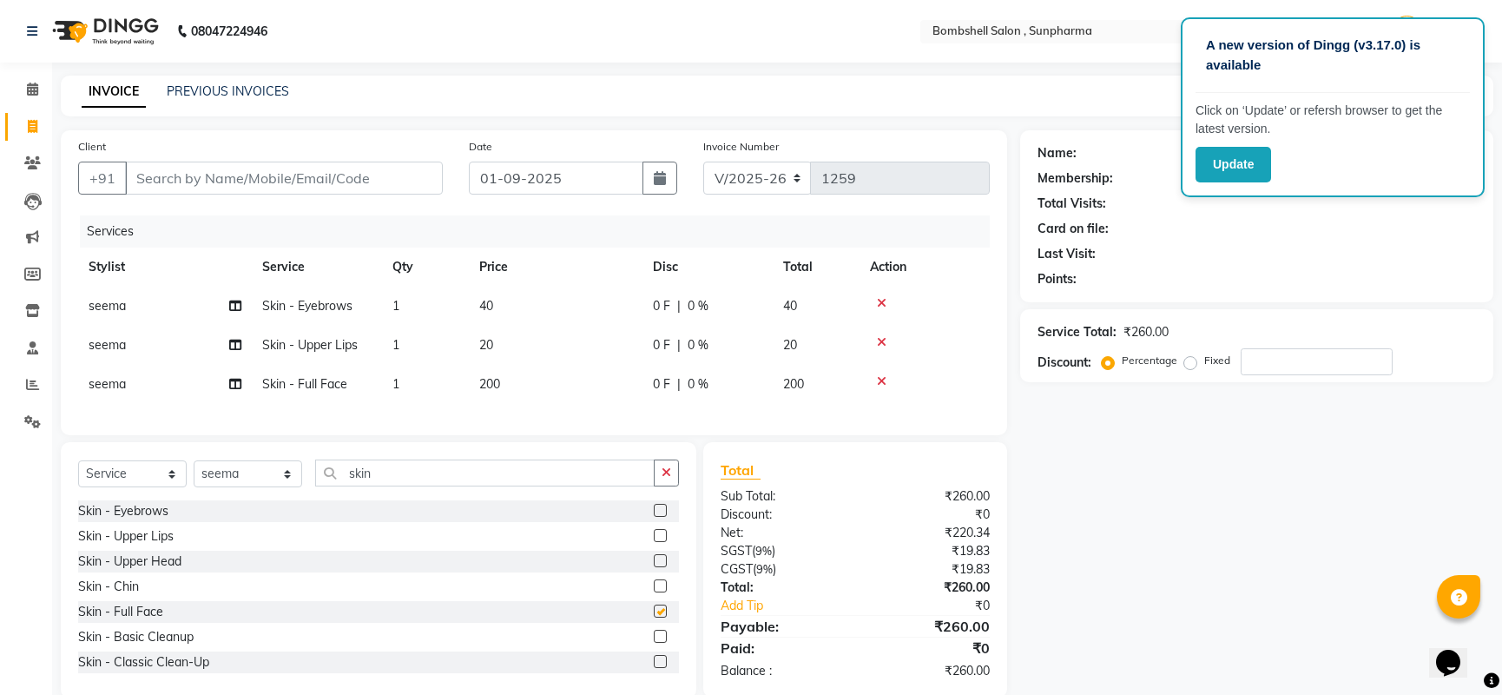
checkbox input "false"
click at [663, 478] on icon "button" at bounding box center [667, 472] width 10 height 12
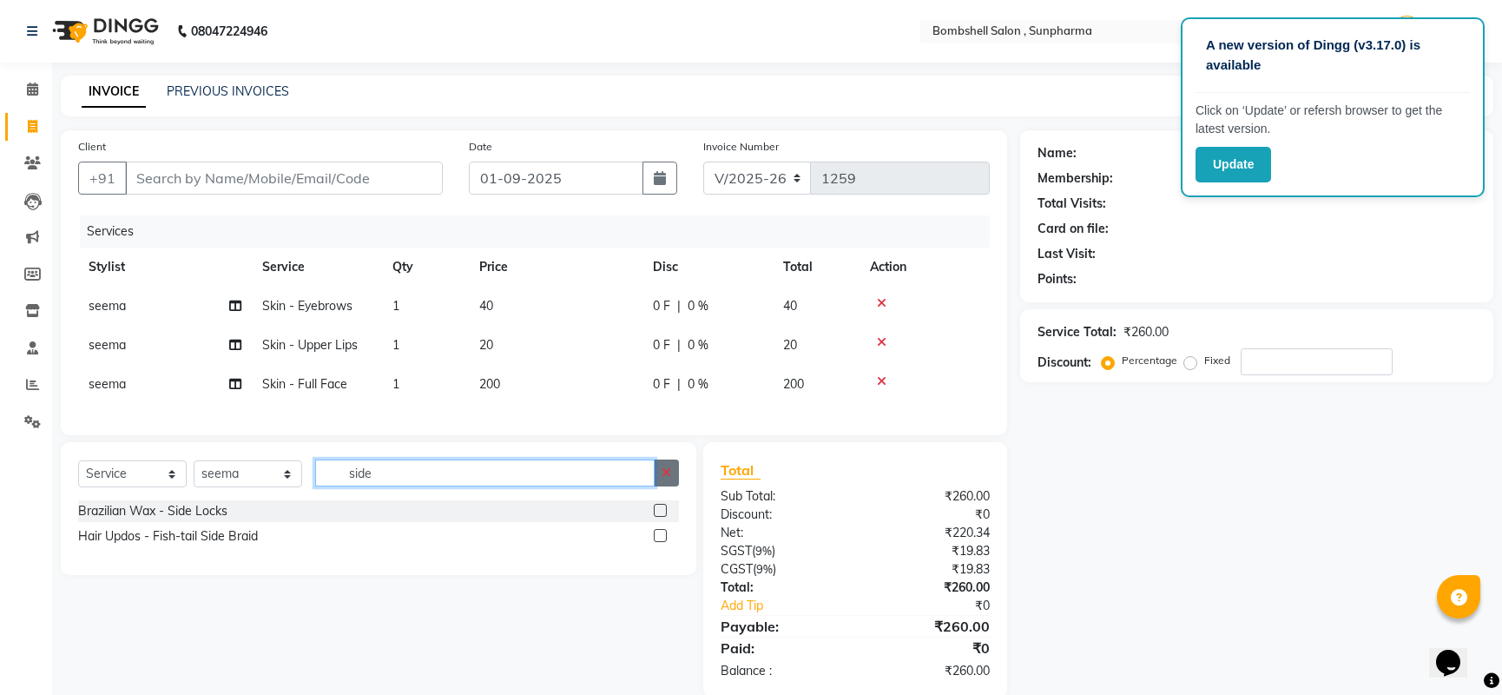
type input "side"
click at [668, 478] on icon "button" at bounding box center [667, 472] width 10 height 12
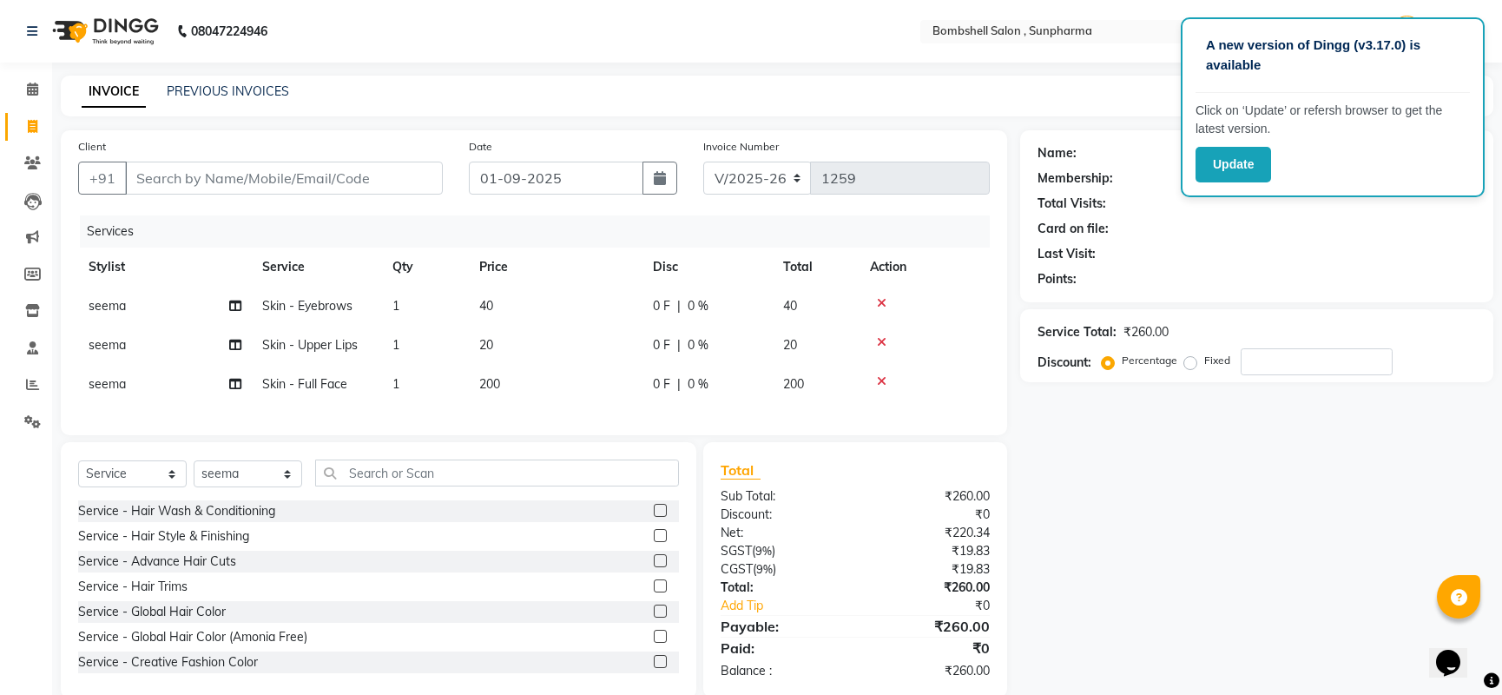
click at [877, 305] on icon at bounding box center [882, 303] width 10 height 12
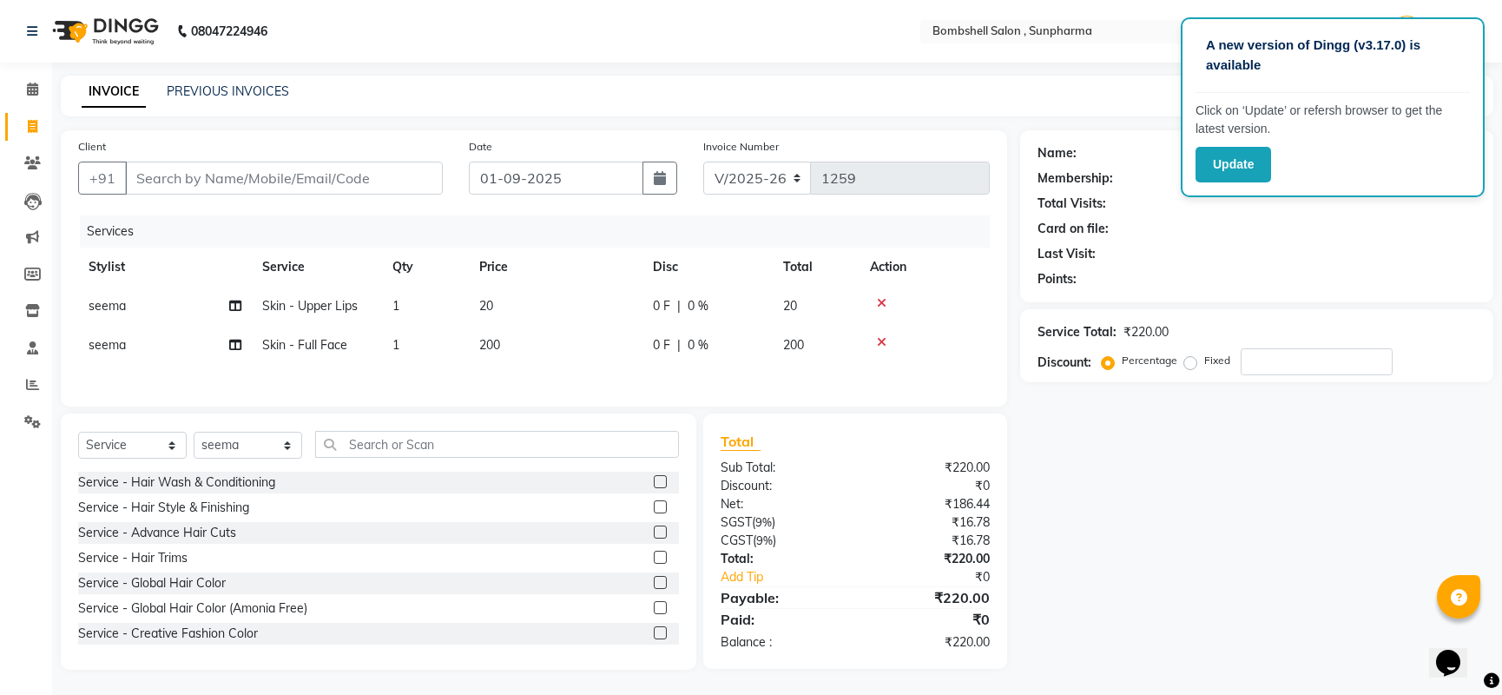
click at [884, 297] on icon at bounding box center [882, 303] width 10 height 12
click at [500, 303] on span "200" at bounding box center [489, 306] width 21 height 16
select select "87946"
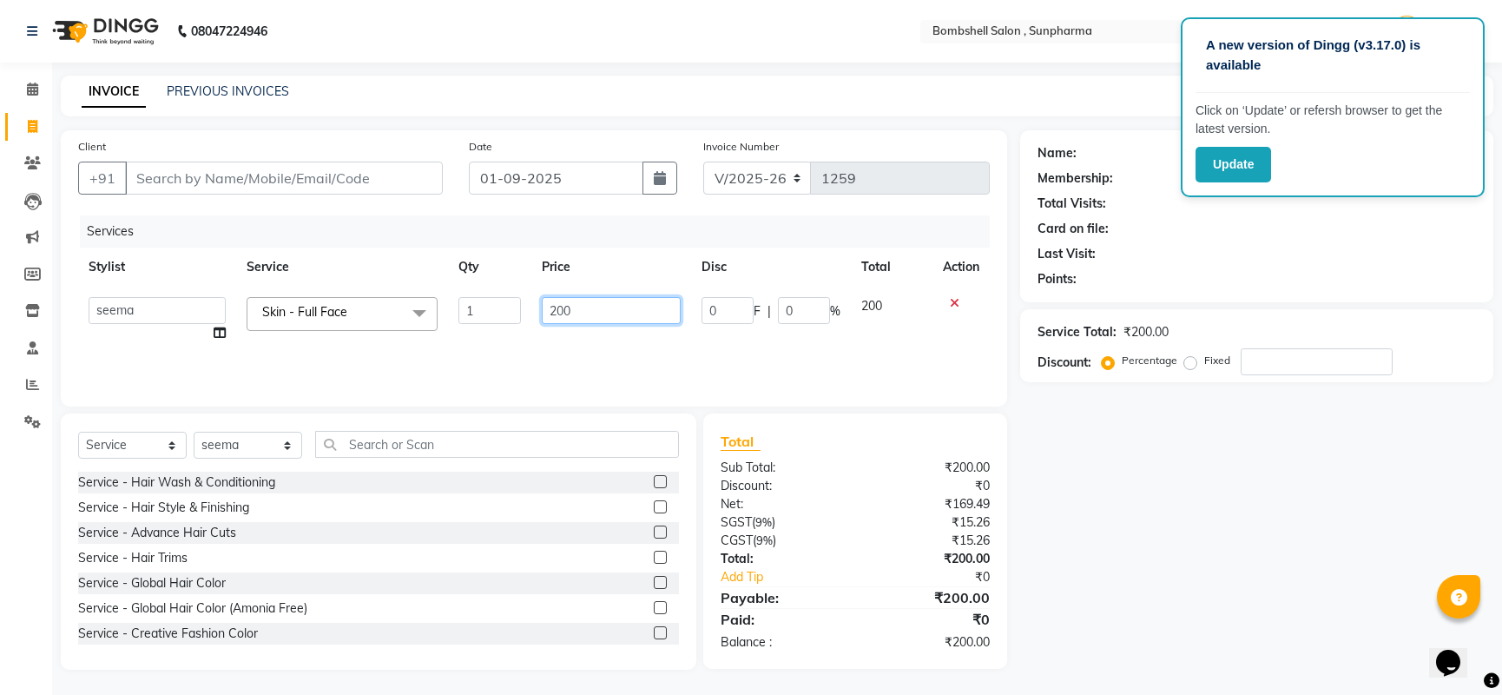
click at [575, 316] on input "200" at bounding box center [611, 310] width 139 height 27
type input "2"
type input "130"
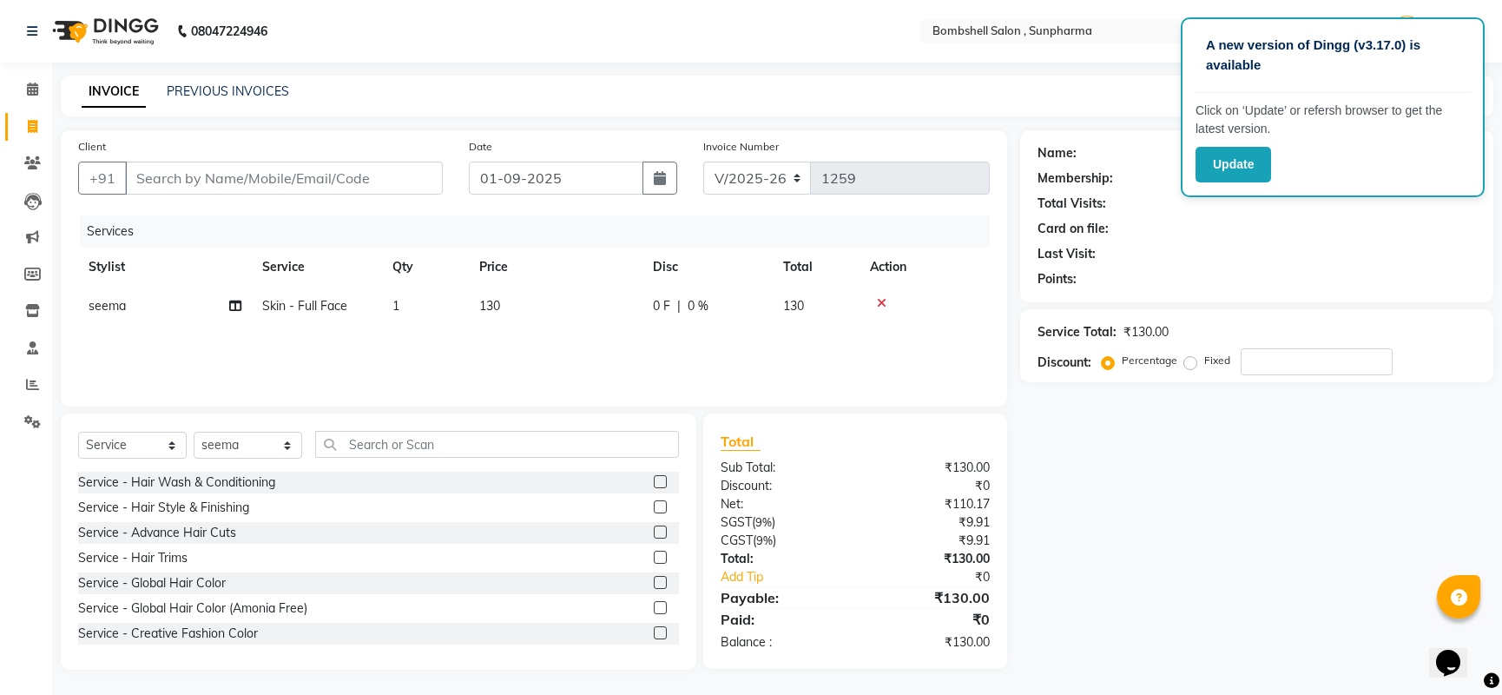
click at [1064, 554] on div "Name: Membership: Total Visits: Card on file: Last Visit: Points: Service Total…" at bounding box center [1263, 399] width 486 height 539
click at [417, 174] on input "Client" at bounding box center [284, 178] width 318 height 33
type input "8"
type input "0"
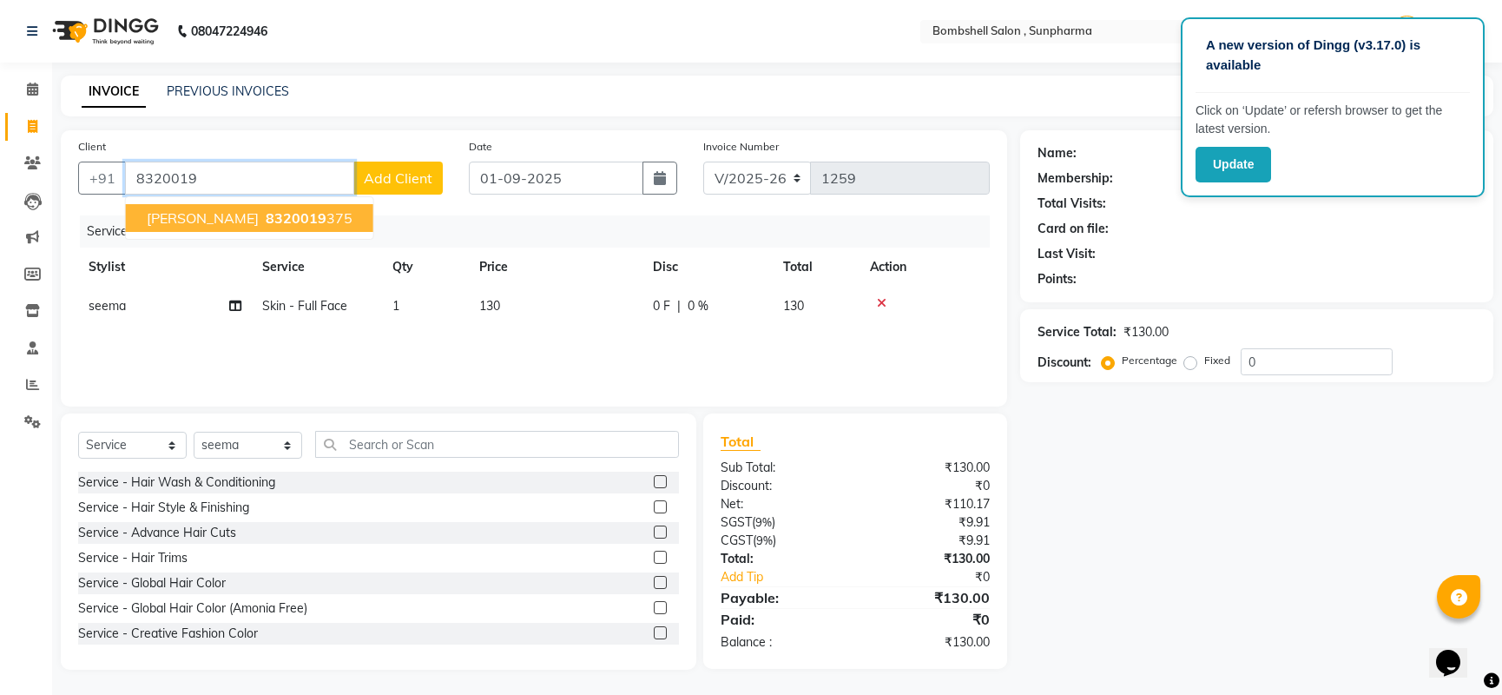
click at [356, 219] on button "Mihika Ramnani 8320019 375" at bounding box center [249, 218] width 247 height 28
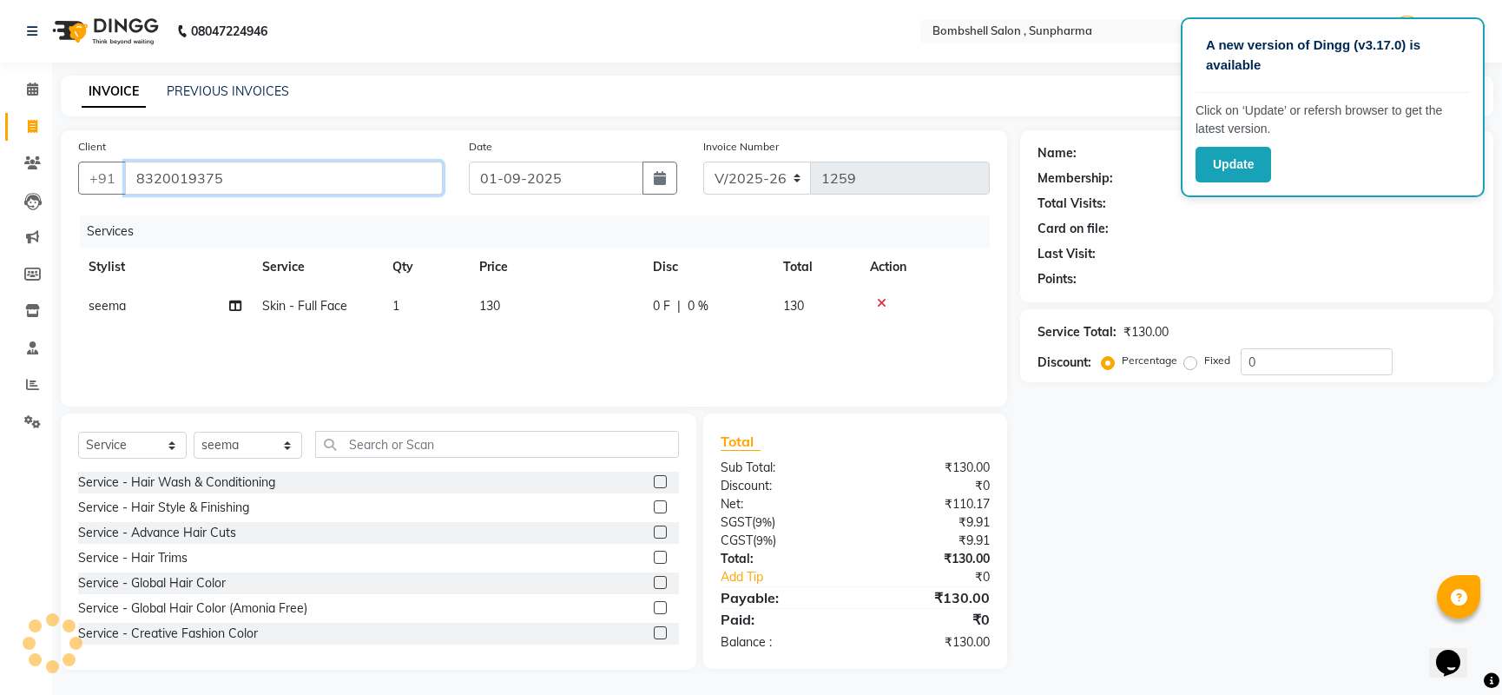
type input "8320019375"
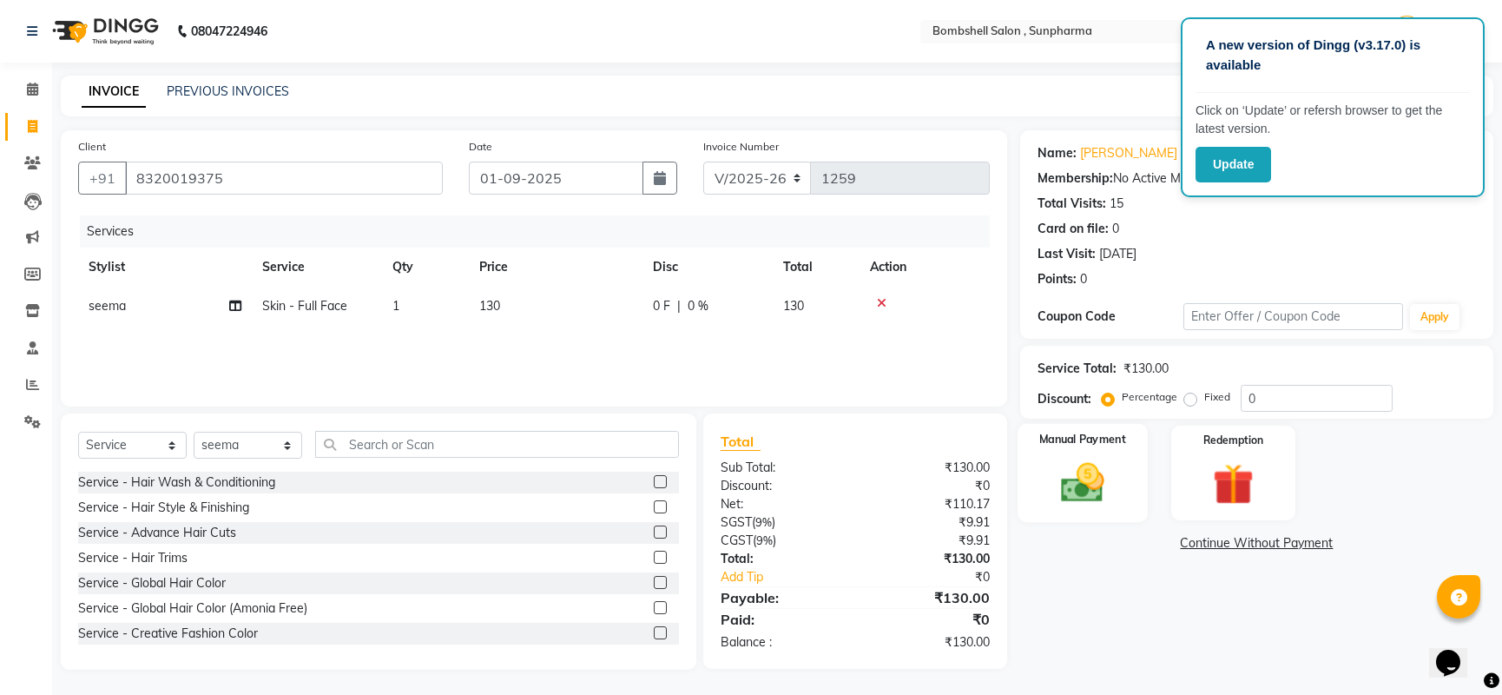
click at [1099, 499] on img at bounding box center [1082, 482] width 70 height 49
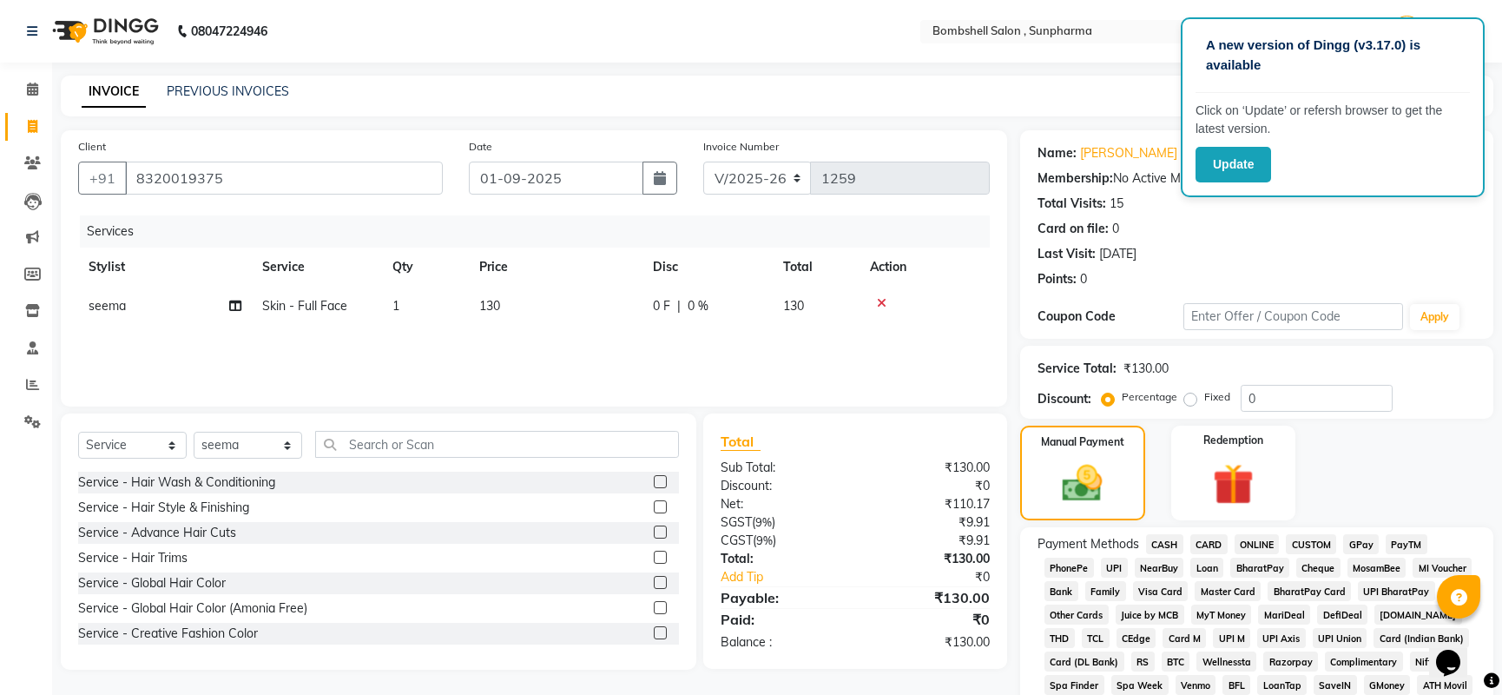
click at [1369, 537] on span "GPay" at bounding box center [1361, 544] width 36 height 20
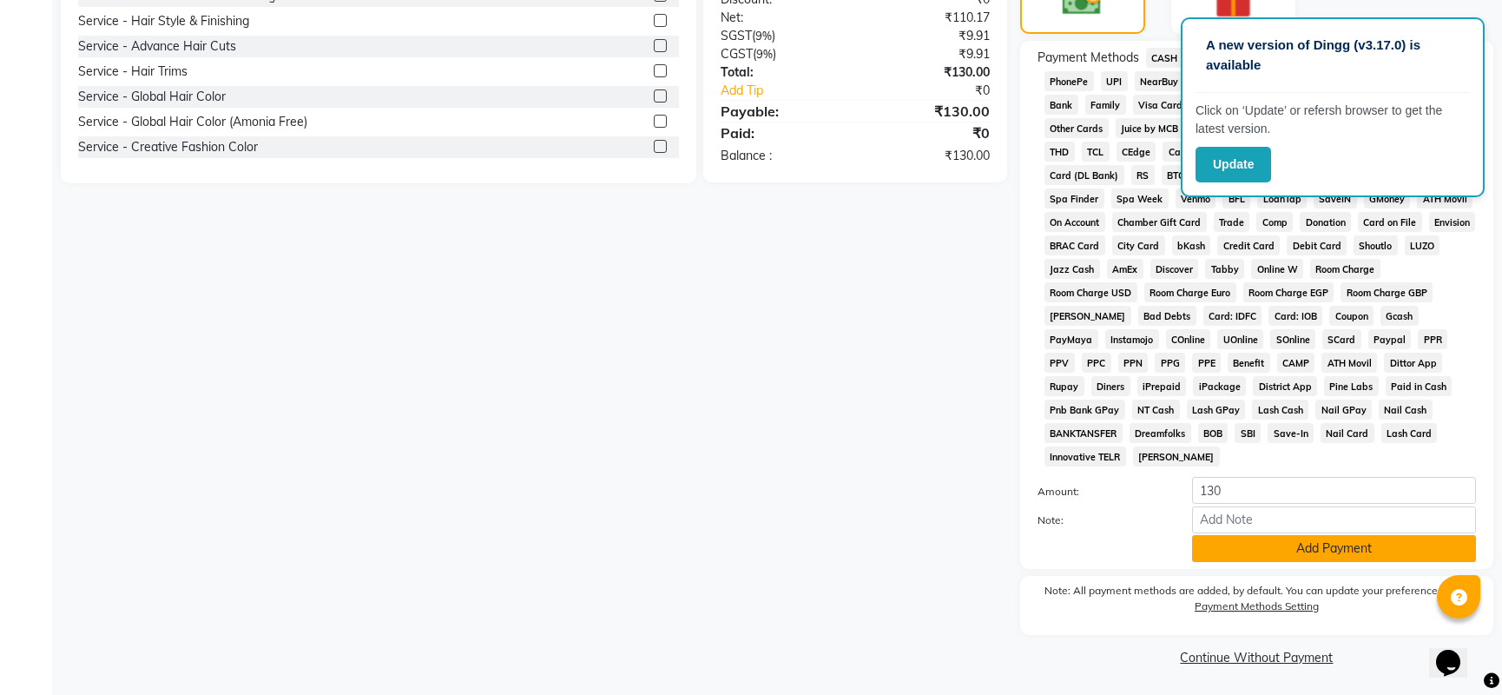
scroll to position [488, 0]
click at [1237, 538] on button "Add Payment" at bounding box center [1334, 546] width 284 height 27
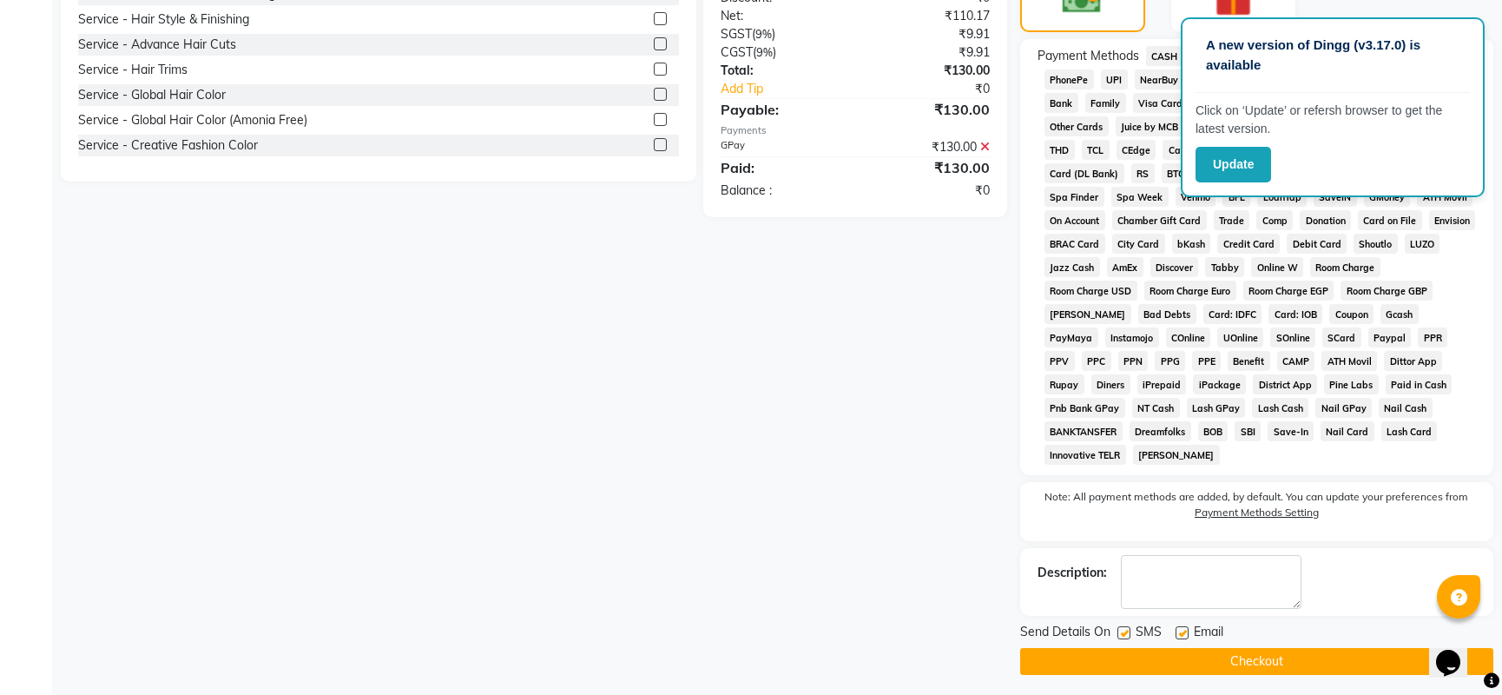
click at [1249, 661] on button "Checkout" at bounding box center [1256, 661] width 473 height 27
